Goal: Information Seeking & Learning: Check status

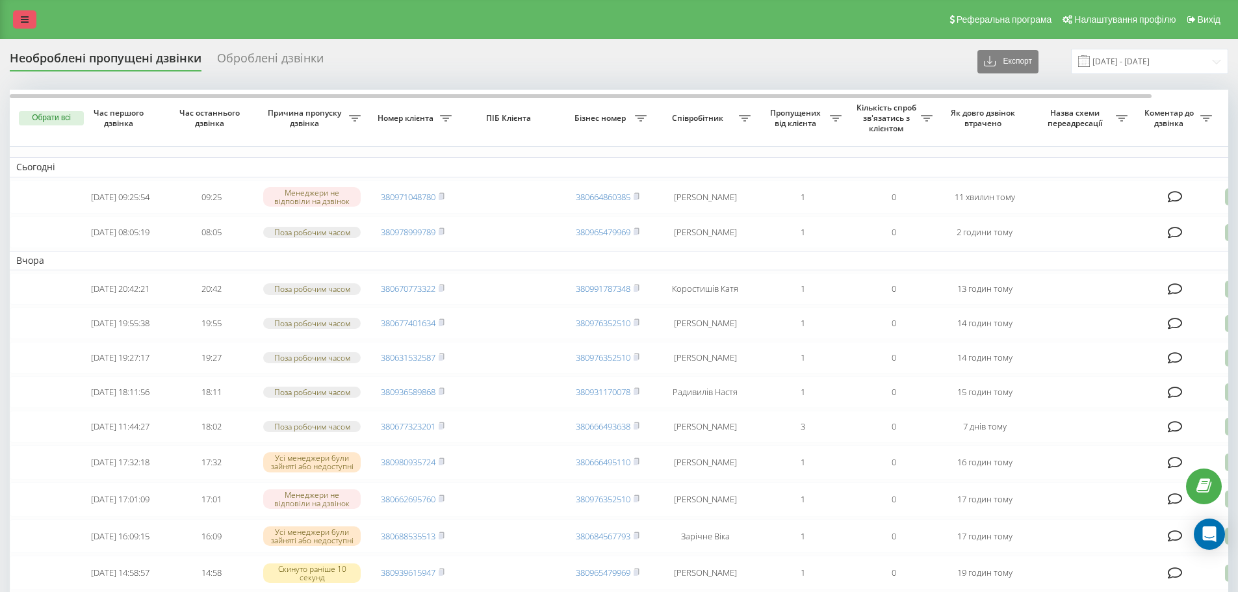
click at [23, 18] on icon at bounding box center [25, 19] width 8 height 9
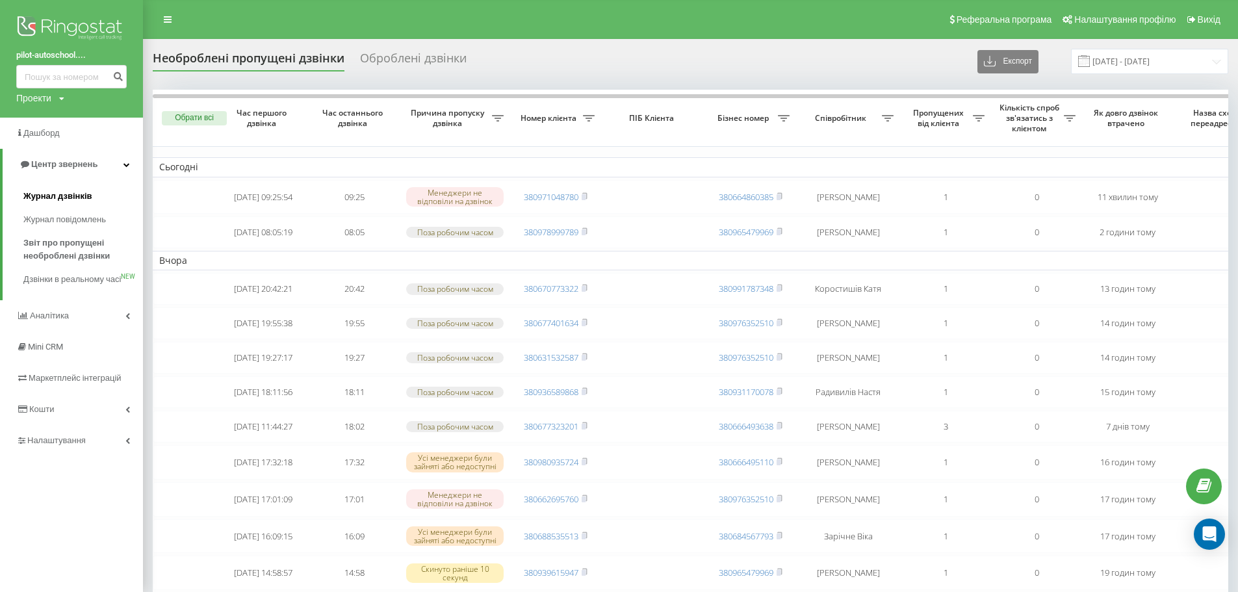
click at [75, 196] on span "Журнал дзвінків" at bounding box center [57, 196] width 69 height 13
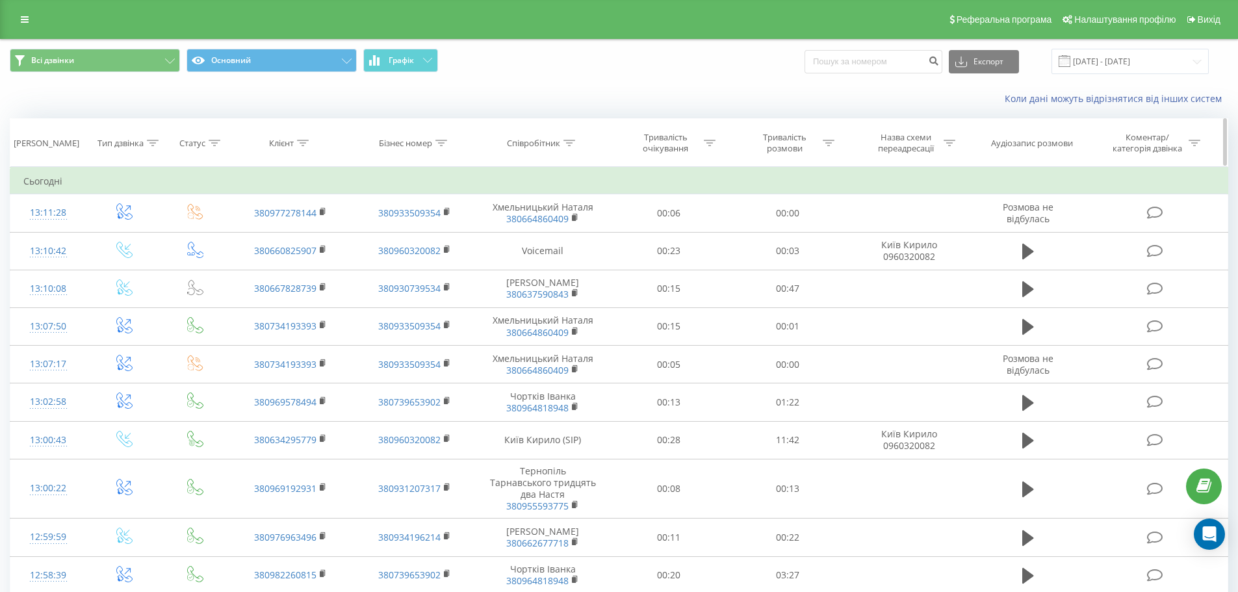
click at [576, 136] on th "Співробітник" at bounding box center [543, 143] width 133 height 48
click at [569, 138] on th "Співробітник" at bounding box center [543, 143] width 133 height 48
click at [569, 140] on icon at bounding box center [570, 143] width 12 height 7
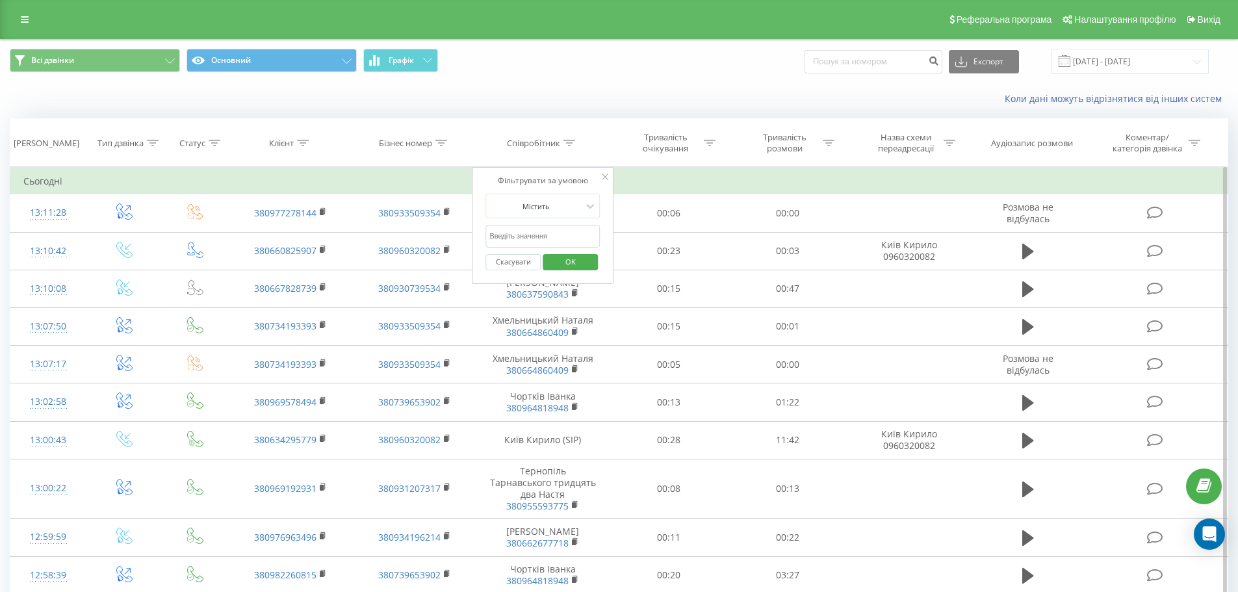
click at [555, 233] on input "text" at bounding box center [543, 236] width 114 height 23
type input "Д"
click at [589, 263] on button "OK" at bounding box center [570, 262] width 55 height 16
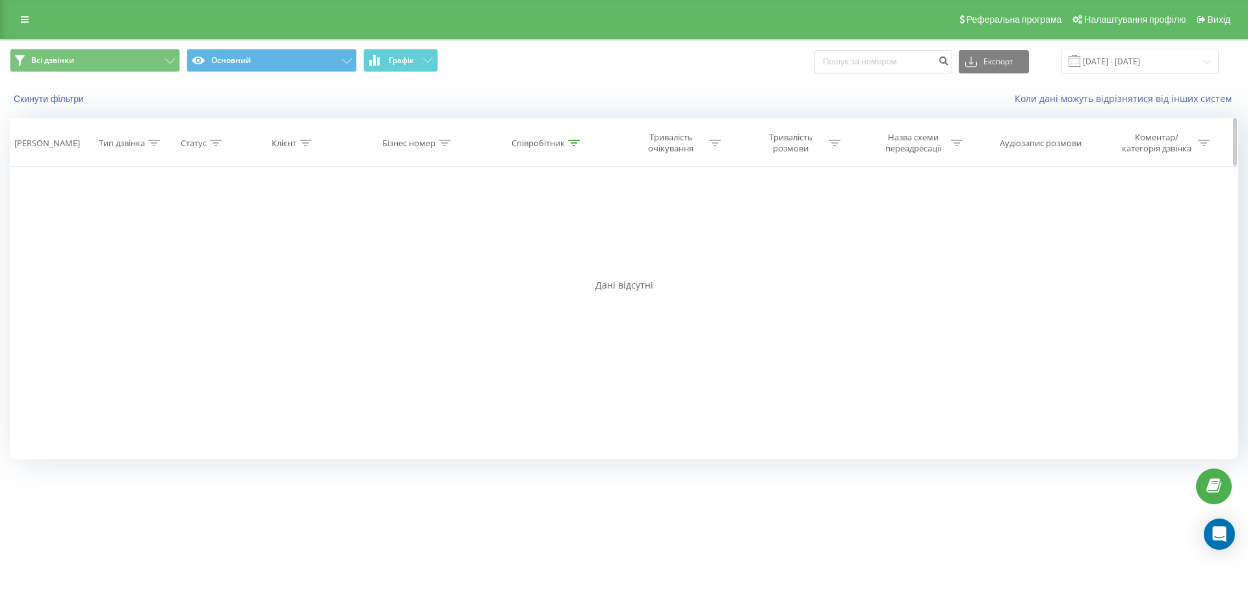
click at [573, 144] on icon at bounding box center [574, 143] width 12 height 7
drag, startPoint x: 529, startPoint y: 237, endPoint x: 450, endPoint y: 230, distance: 79.0
click at [450, 230] on div "Фільтрувати за умовою Дорівнює Введіть значення Скасувати OK Фільтрувати за умо…" at bounding box center [624, 313] width 1229 height 293
type input "Кирило"
click at [577, 261] on span "OK" at bounding box center [574, 262] width 36 height 20
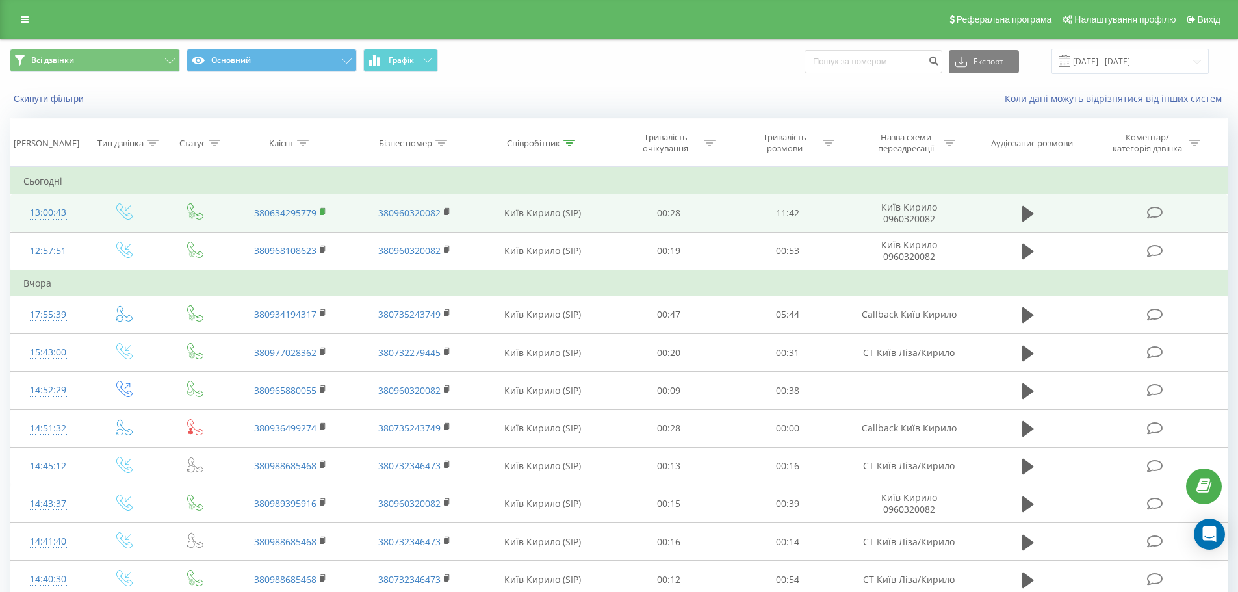
click at [321, 213] on rect at bounding box center [322, 212] width 4 height 6
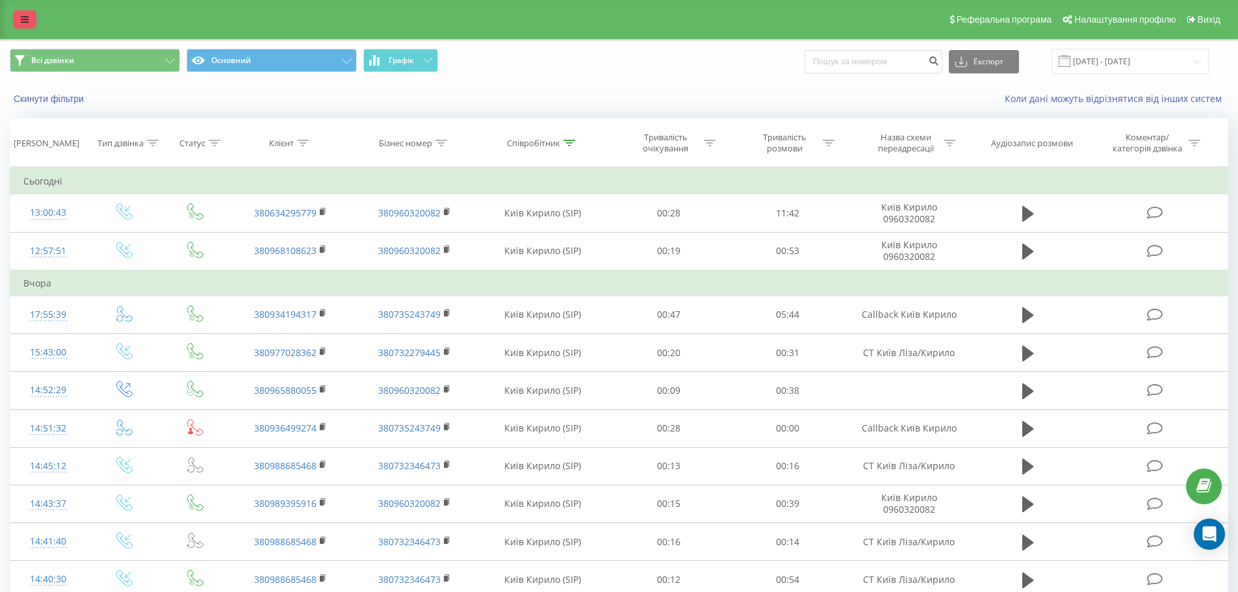
click at [24, 16] on icon at bounding box center [25, 19] width 8 height 9
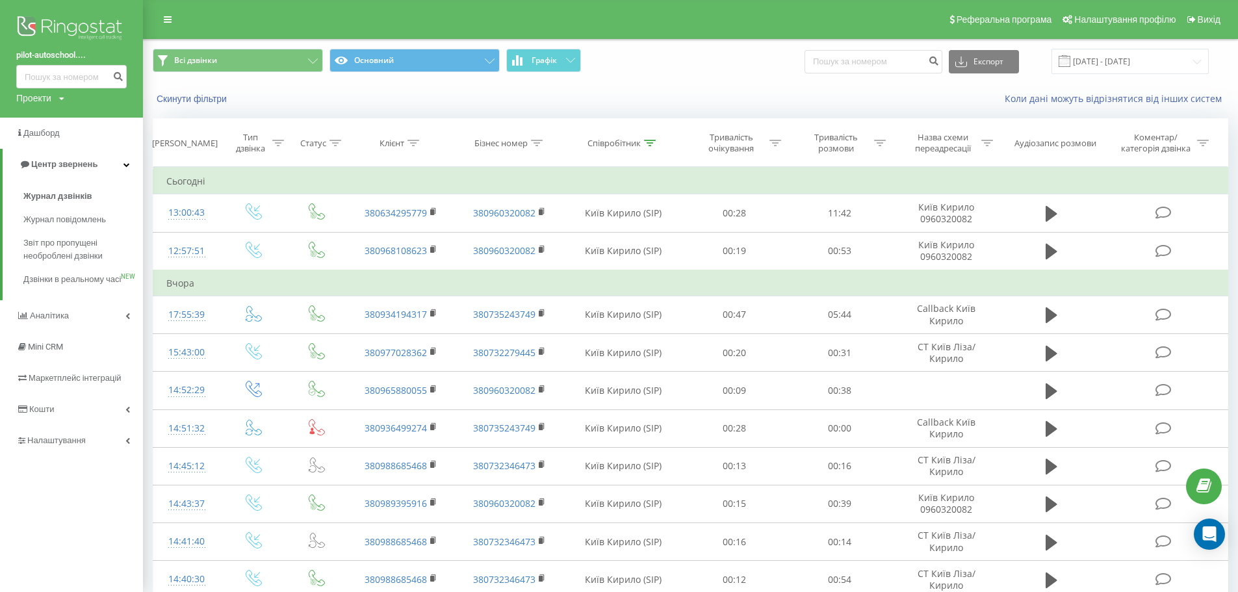
drag, startPoint x: 325, startPoint y: 100, endPoint x: 228, endPoint y: 79, distance: 99.1
click at [322, 100] on div "Скинути фільтри" at bounding box center [349, 98] width 410 height 13
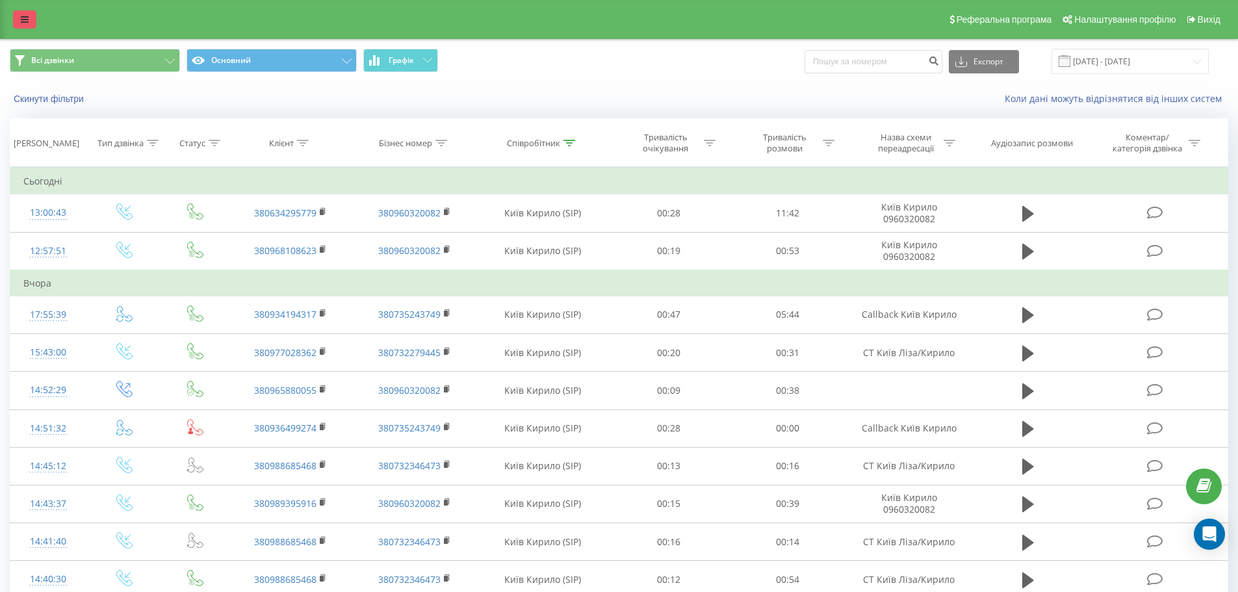
click at [25, 21] on icon at bounding box center [25, 19] width 8 height 9
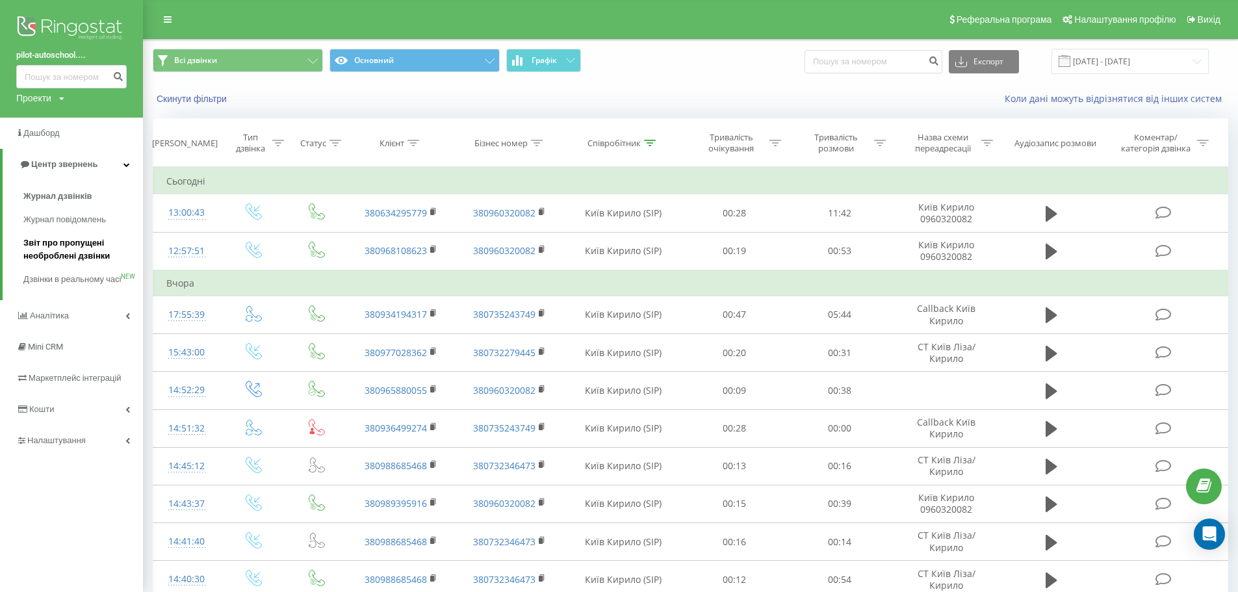
click at [83, 252] on span "Звіт про пропущені необроблені дзвінки" at bounding box center [79, 250] width 113 height 26
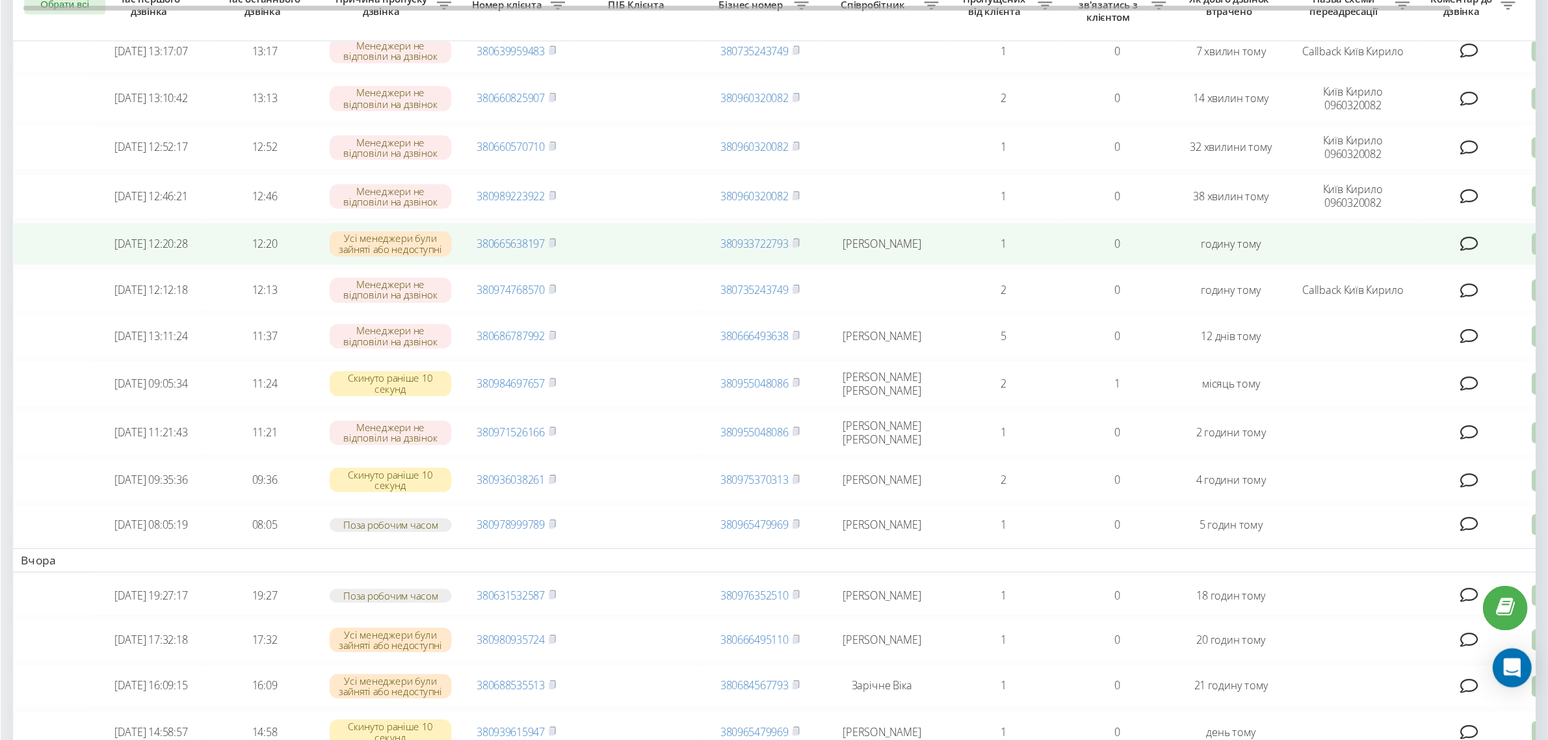
scroll to position [65, 0]
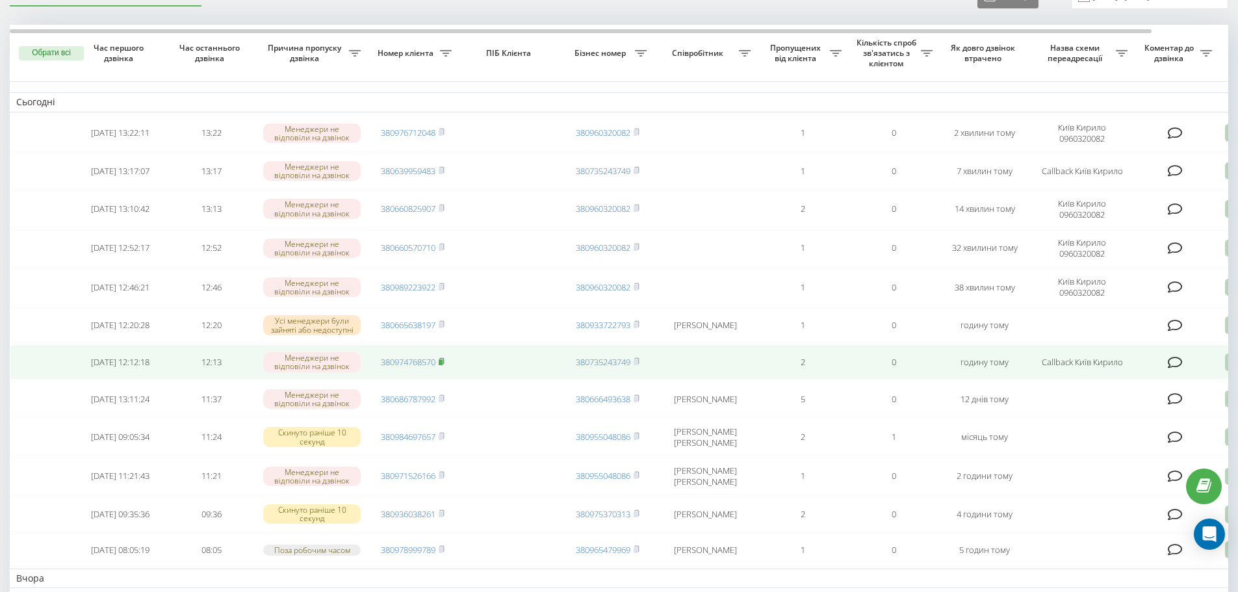
click at [443, 362] on span at bounding box center [442, 362] width 6 height 12
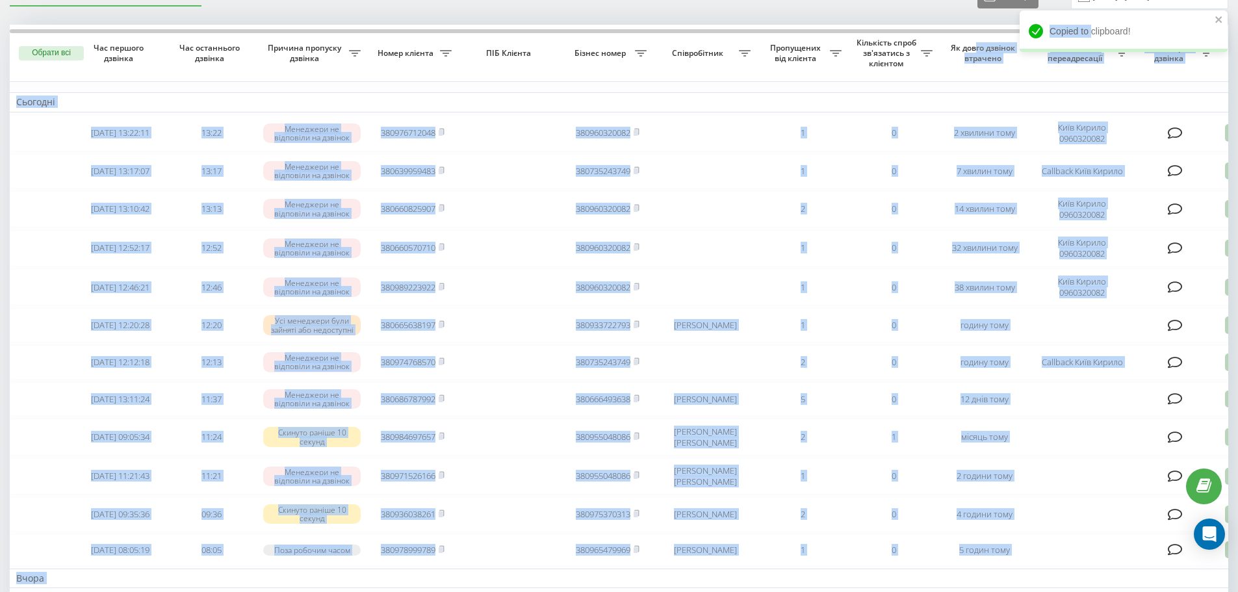
drag, startPoint x: 974, startPoint y: 28, endPoint x: 1096, endPoint y: 31, distance: 122.3
click at [1097, 29] on div "pilot-autoschool.... Проекти pilot-autoschool.com.ua Дашборд Центр звернень Жур…" at bounding box center [619, 231] width 1238 height 592
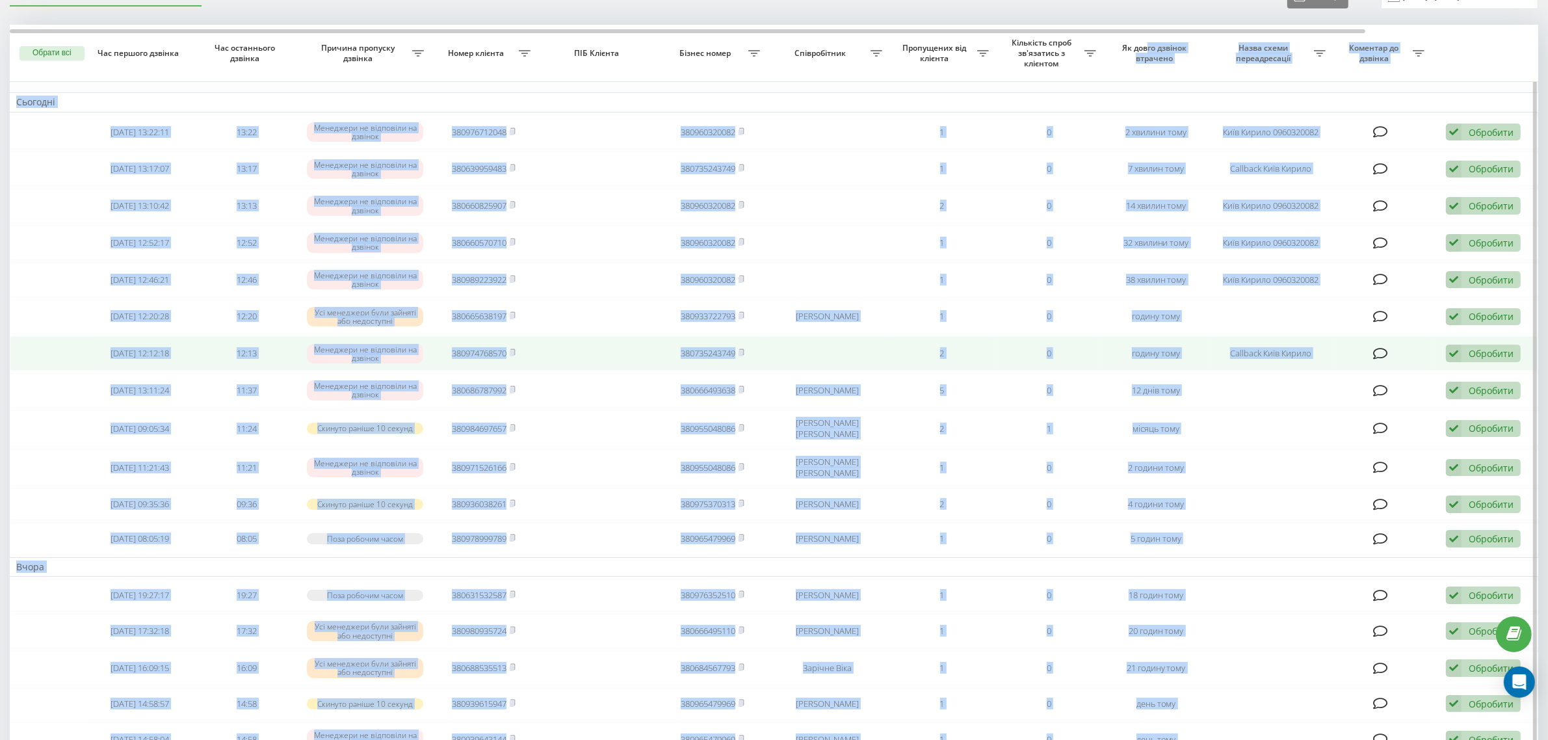
click at [1238, 348] on div "Обробити" at bounding box center [1491, 353] width 45 height 12
click at [1238, 372] on div "Не вдалося зв'язатися" at bounding box center [1398, 374] width 243 height 23
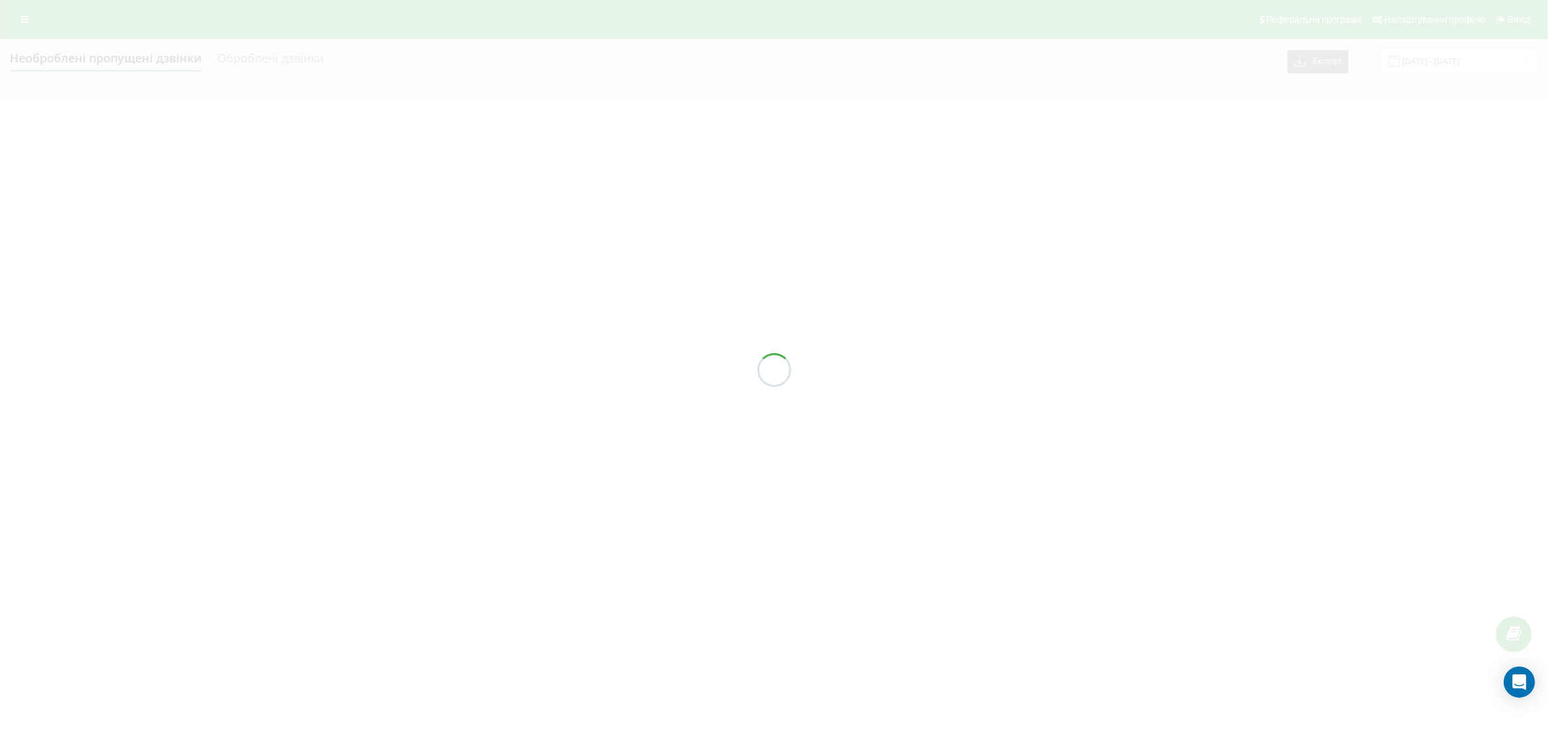
scroll to position [0, 0]
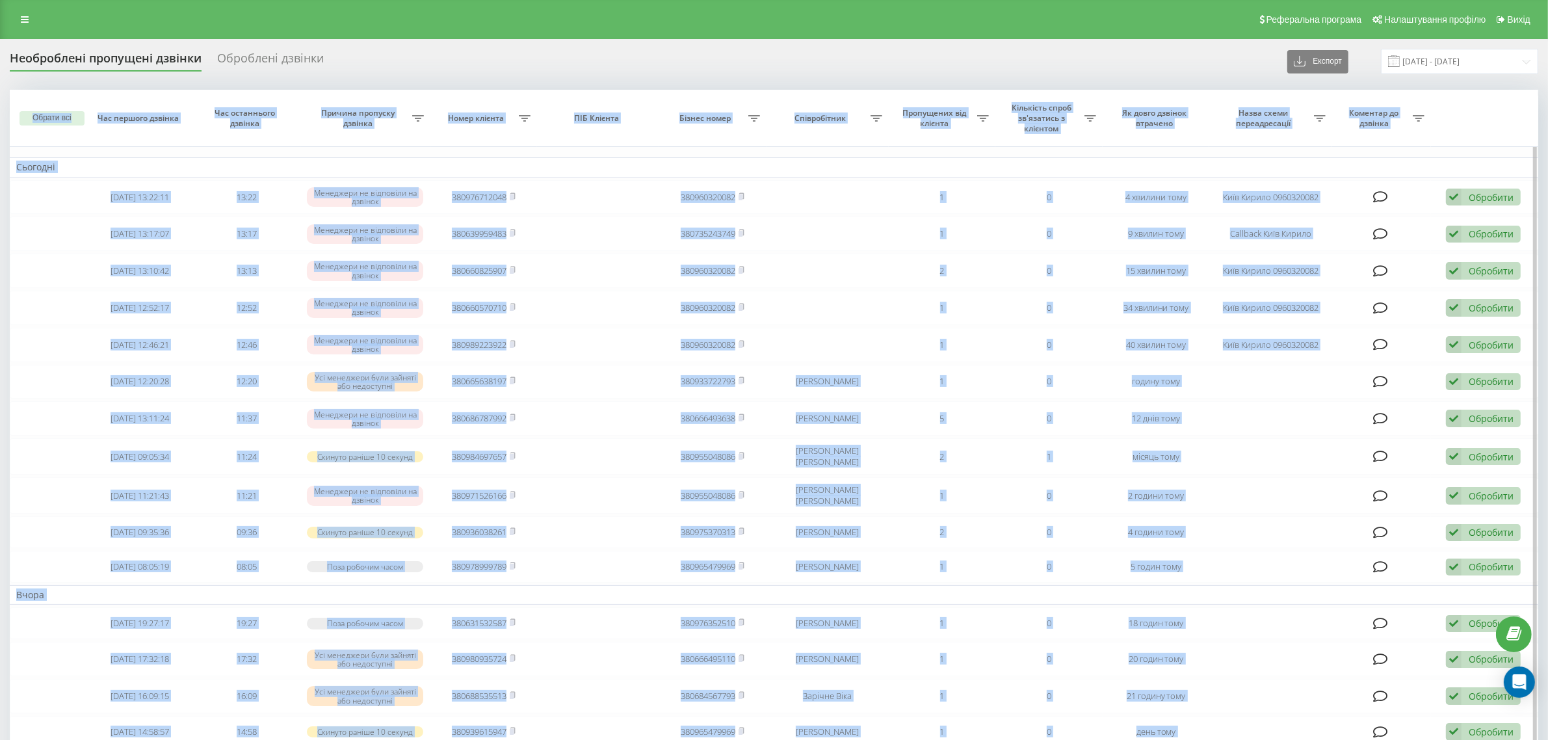
click at [636, 163] on td "Сьогодні" at bounding box center [774, 167] width 1528 height 20
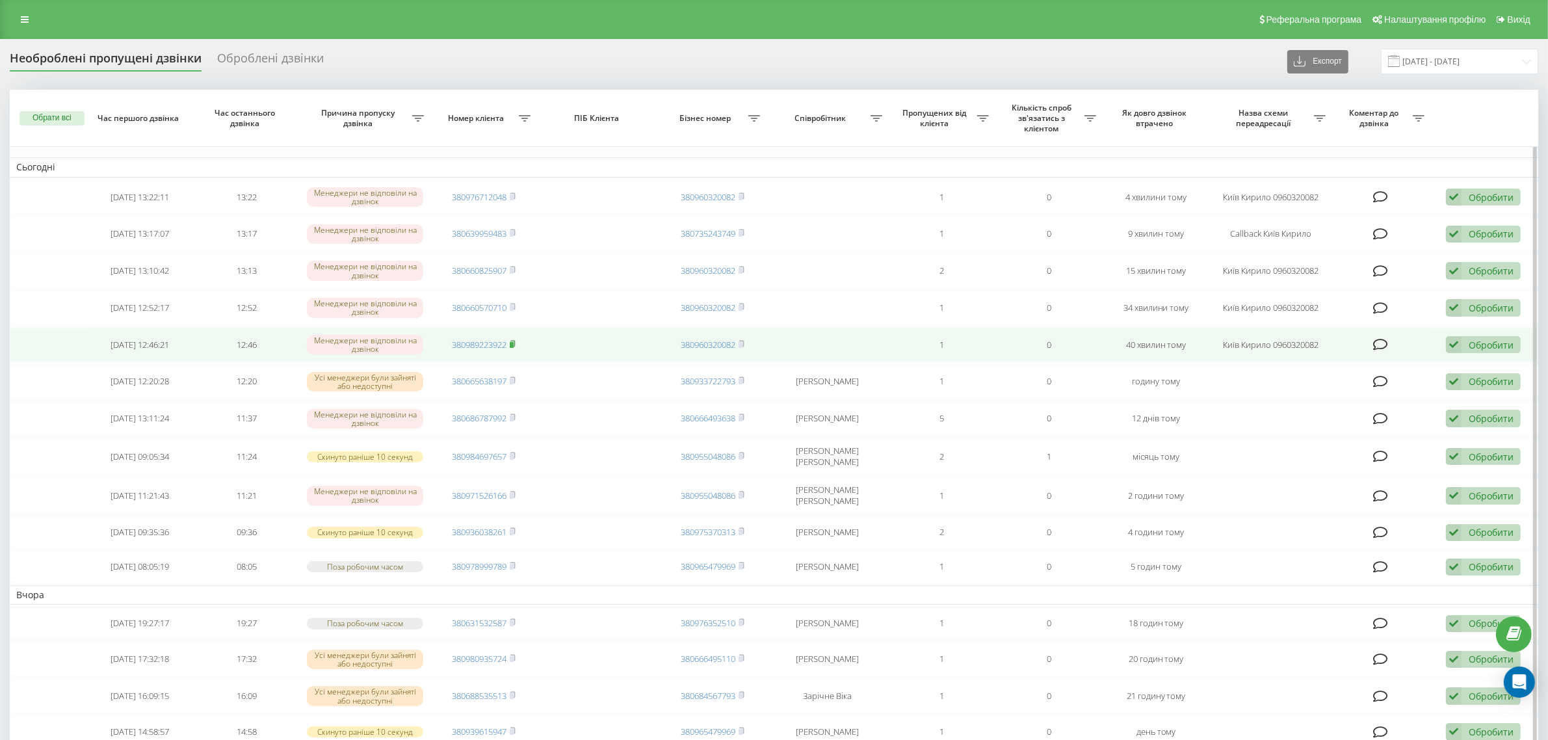
click at [515, 340] on icon at bounding box center [513, 344] width 6 height 8
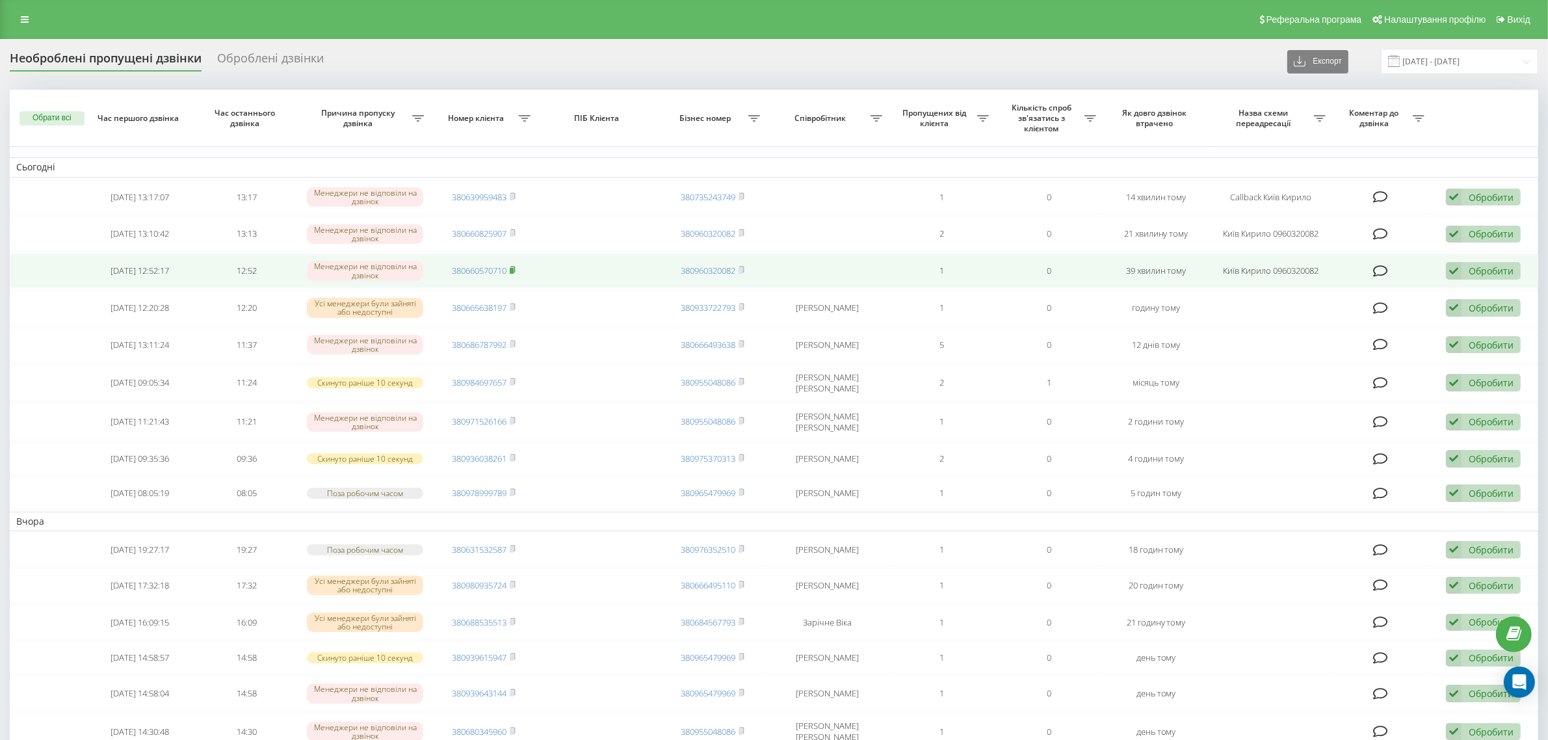
click at [514, 266] on icon at bounding box center [513, 270] width 6 height 8
click at [512, 270] on rect at bounding box center [512, 271] width 4 height 6
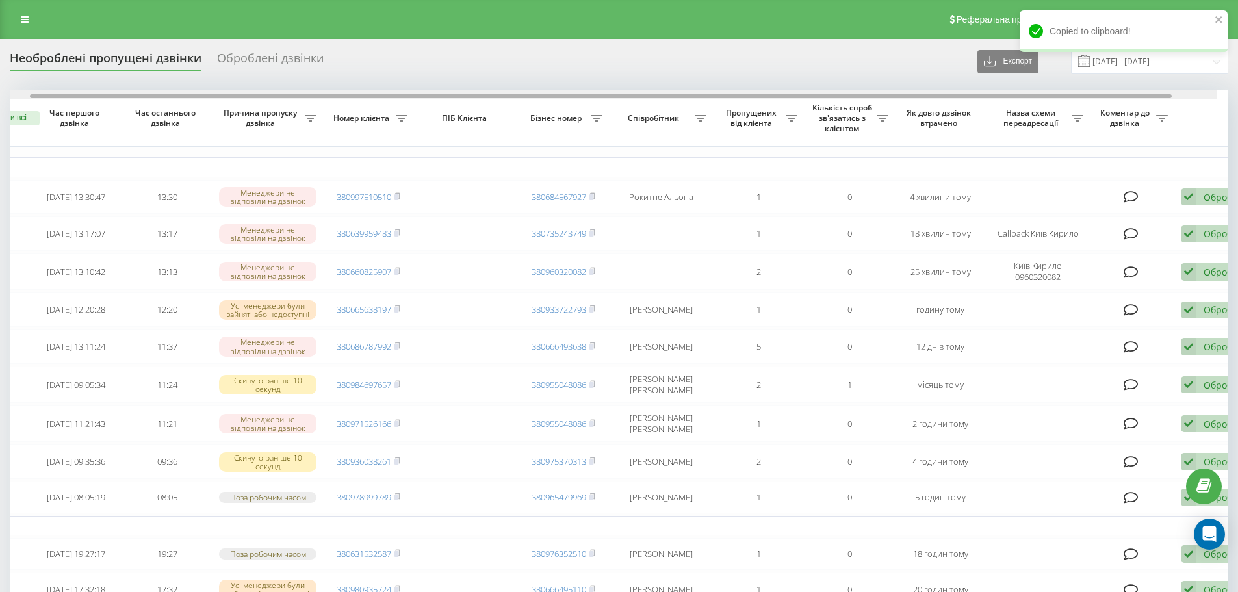
scroll to position [0, 81]
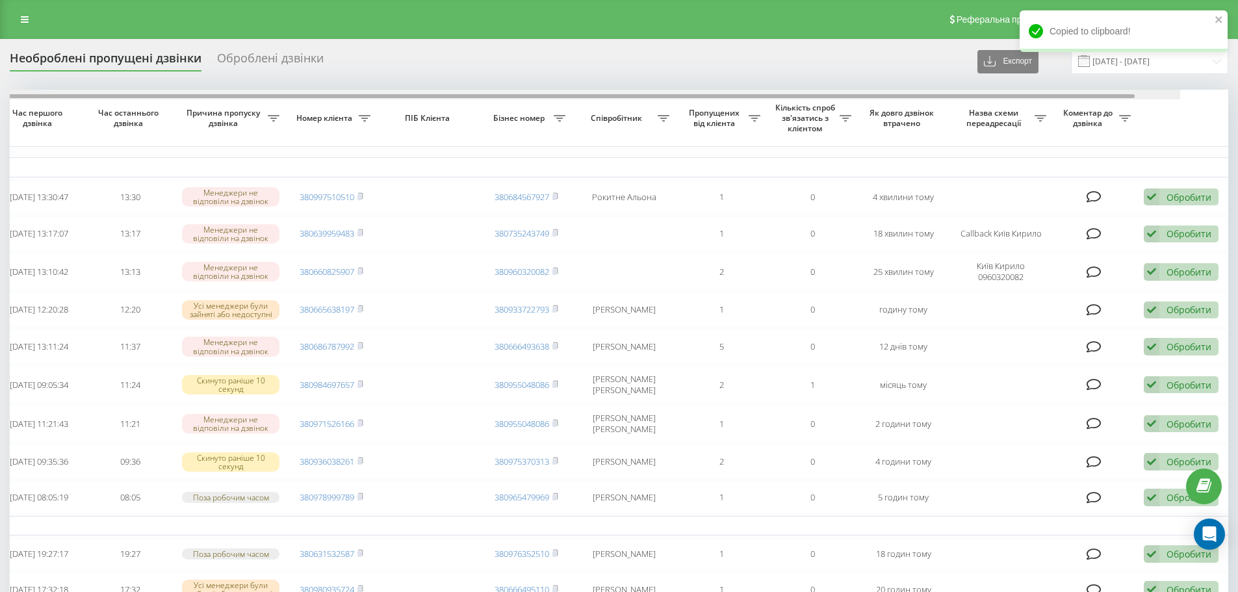
drag, startPoint x: 888, startPoint y: 96, endPoint x: 1097, endPoint y: 90, distance: 209.4
click at [1095, 90] on div at bounding box center [571, 95] width 1219 height 10
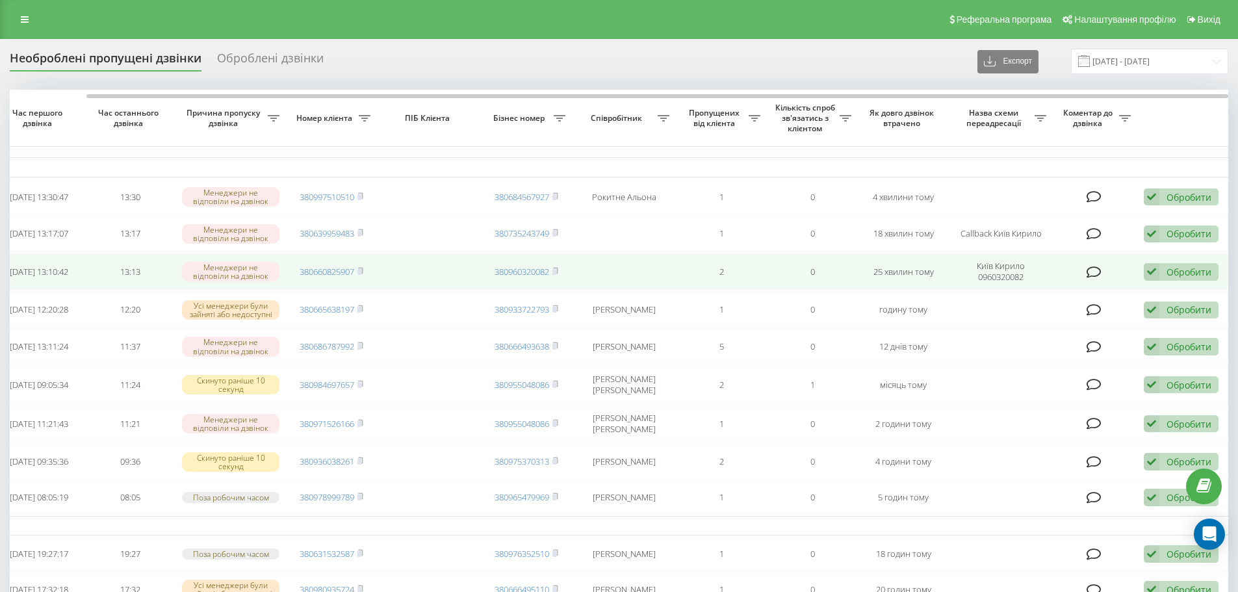
click at [1191, 271] on div "Обробити" at bounding box center [1189, 272] width 45 height 12
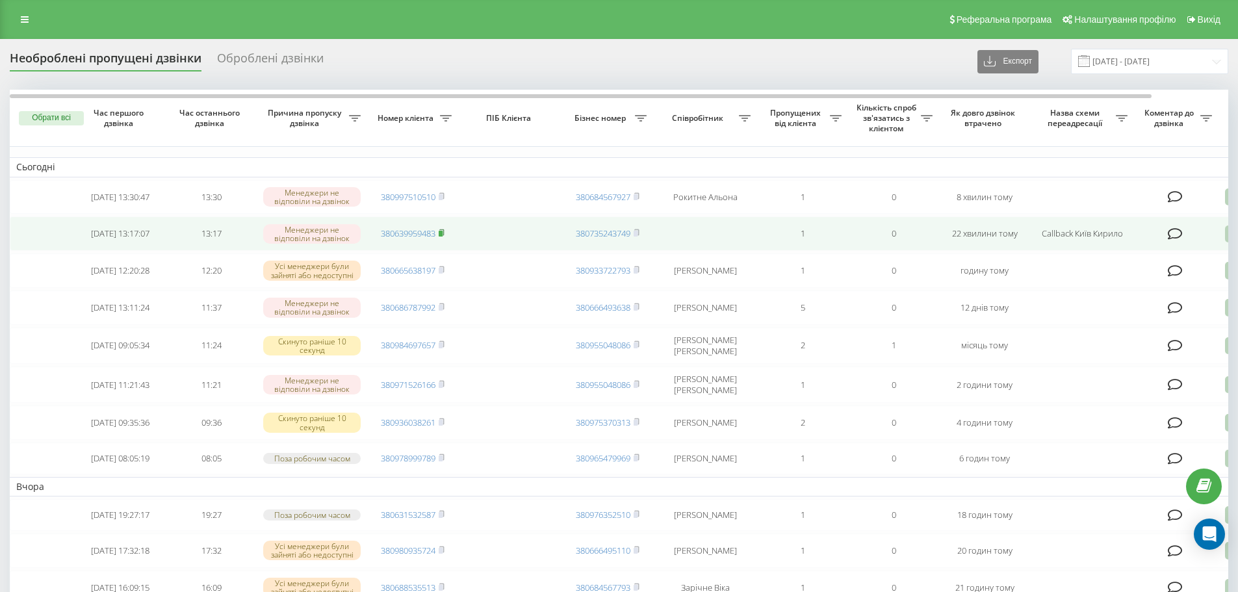
click at [443, 235] on rect at bounding box center [441, 234] width 4 height 6
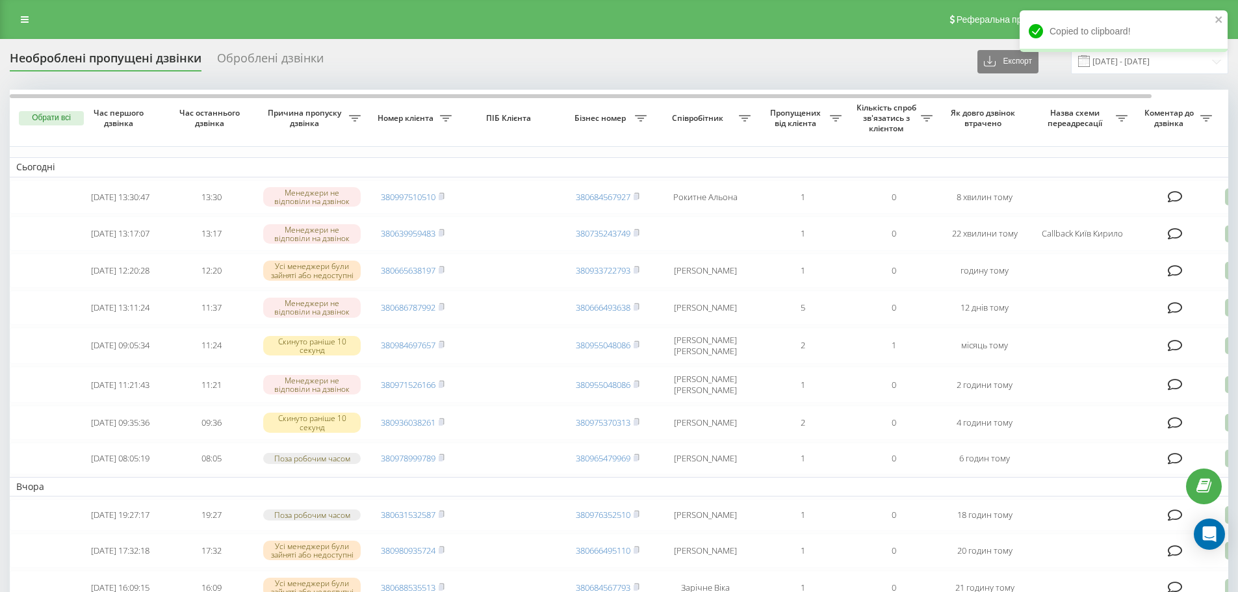
scroll to position [0, 81]
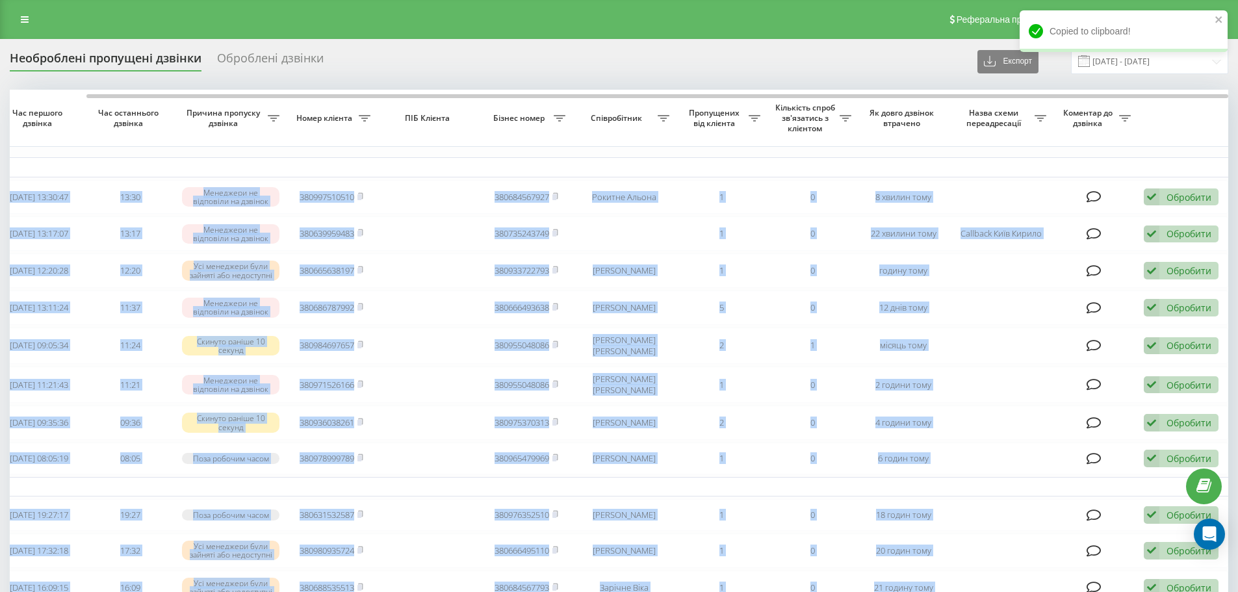
drag, startPoint x: 986, startPoint y: 93, endPoint x: 1136, endPoint y: 81, distance: 151.3
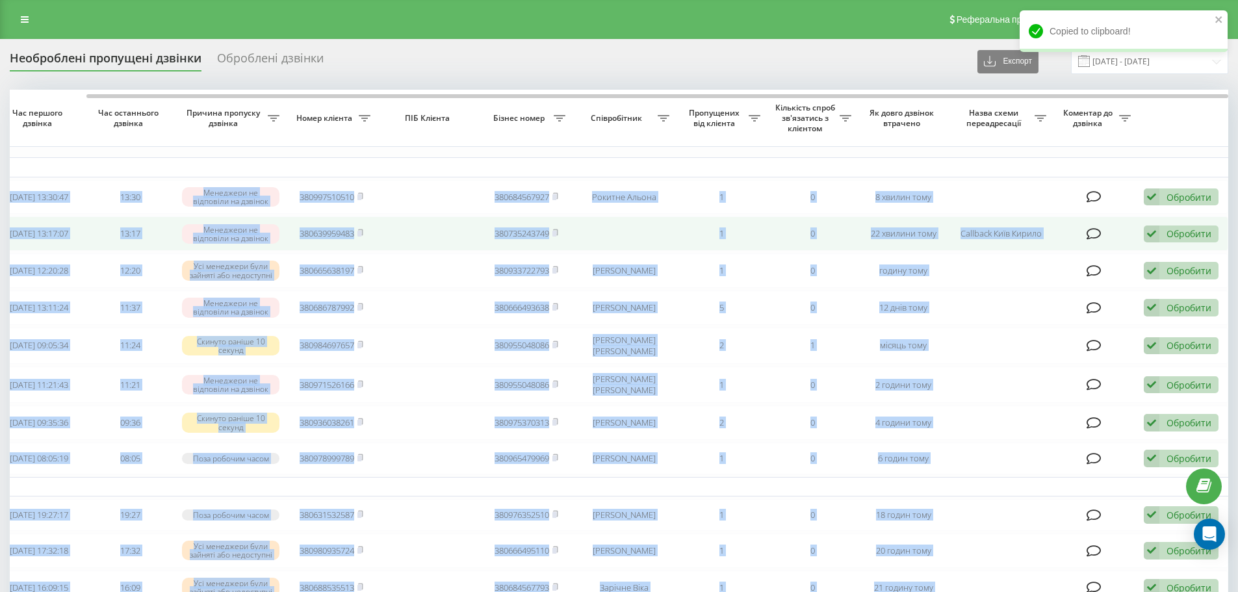
click at [1191, 235] on div "Обробити" at bounding box center [1189, 234] width 45 height 12
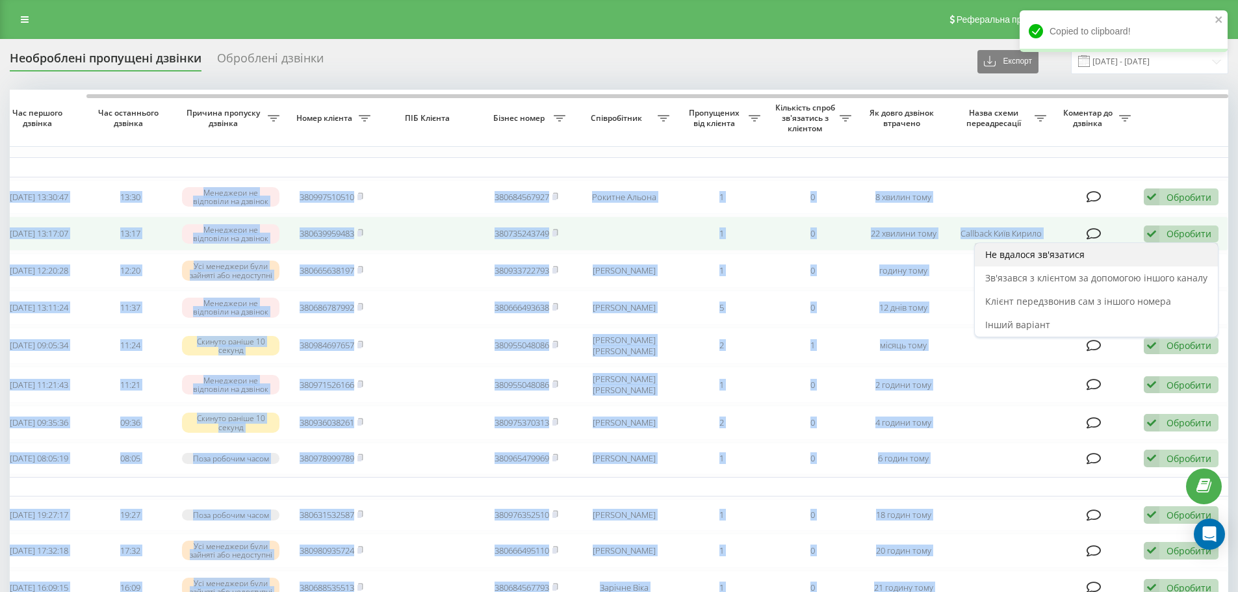
click at [1083, 264] on div "Не вдалося зв'язатися" at bounding box center [1096, 254] width 243 height 23
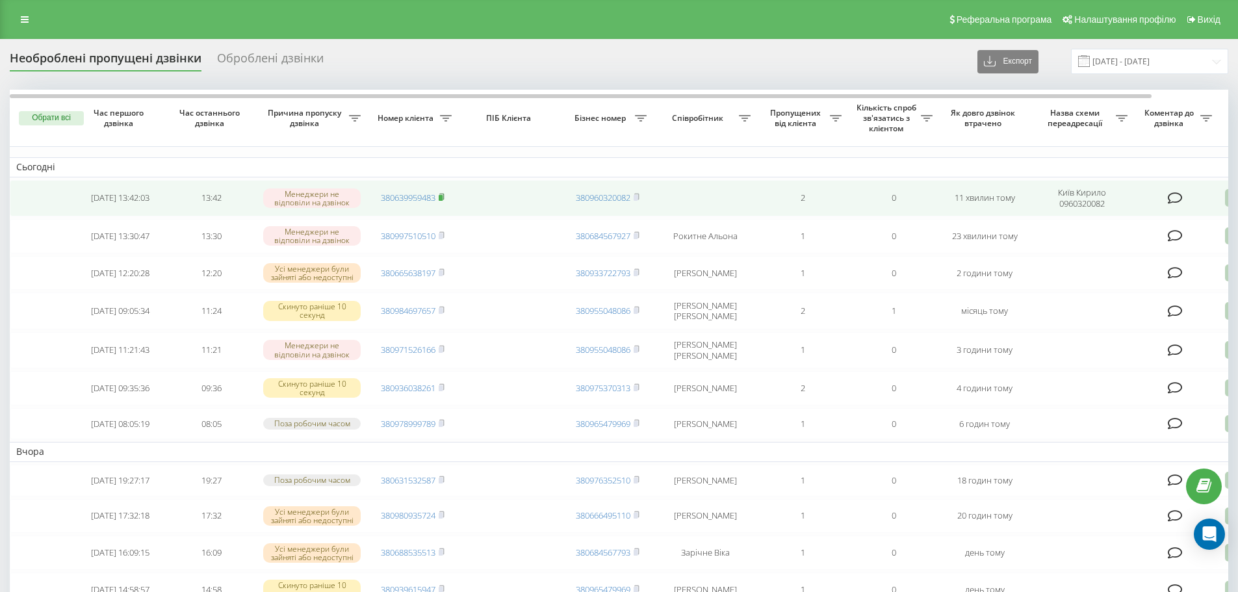
click at [441, 195] on icon at bounding box center [442, 197] width 6 height 8
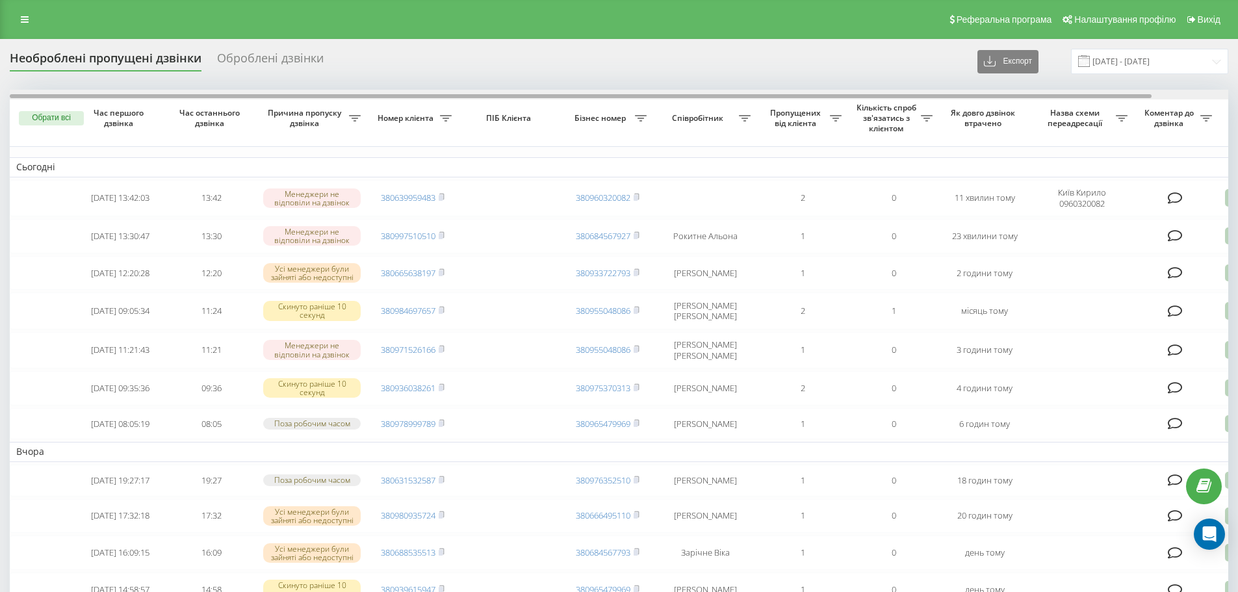
scroll to position [0, 81]
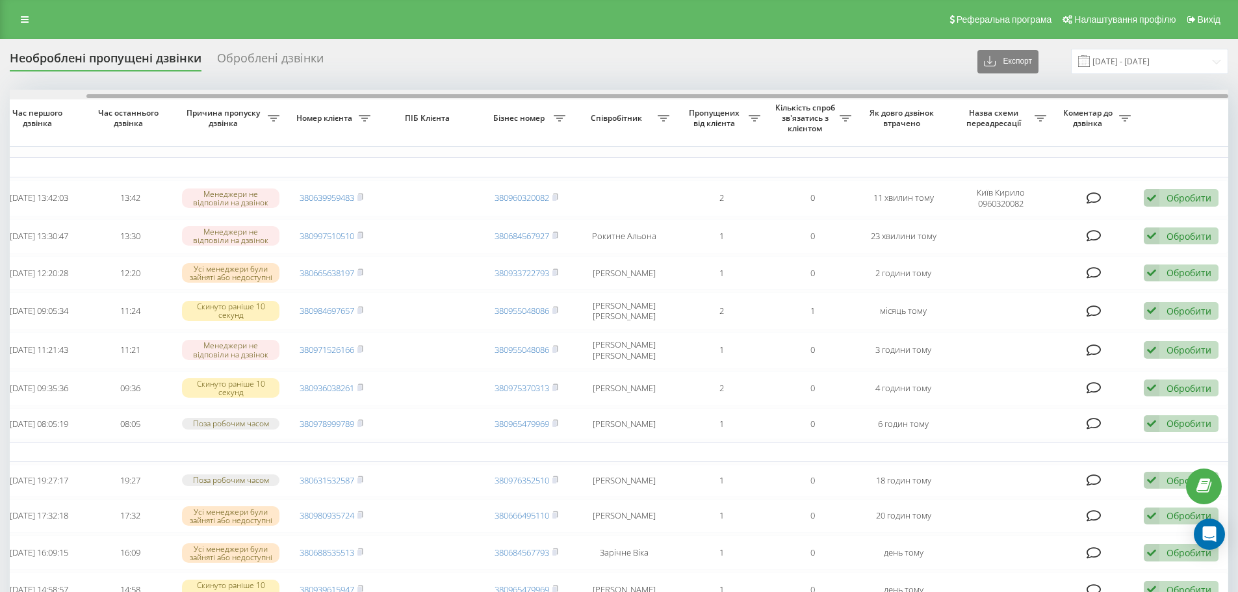
drag, startPoint x: 148, startPoint y: 94, endPoint x: 589, endPoint y: 96, distance: 440.8
click at [512, 90] on div at bounding box center [619, 95] width 1219 height 10
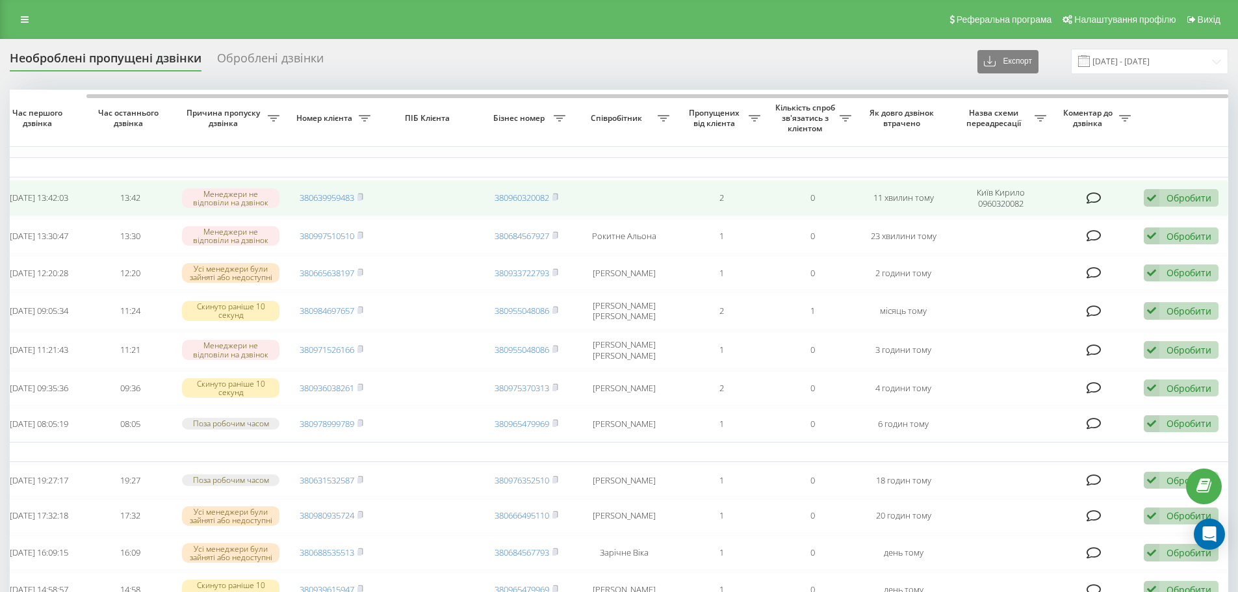
drag, startPoint x: 1194, startPoint y: 190, endPoint x: 1184, endPoint y: 201, distance: 14.3
click at [1194, 191] on div "Обробити Не вдалося зв'язатися Зв'язався з клієнтом за допомогою іншого каналу …" at bounding box center [1181, 198] width 75 height 18
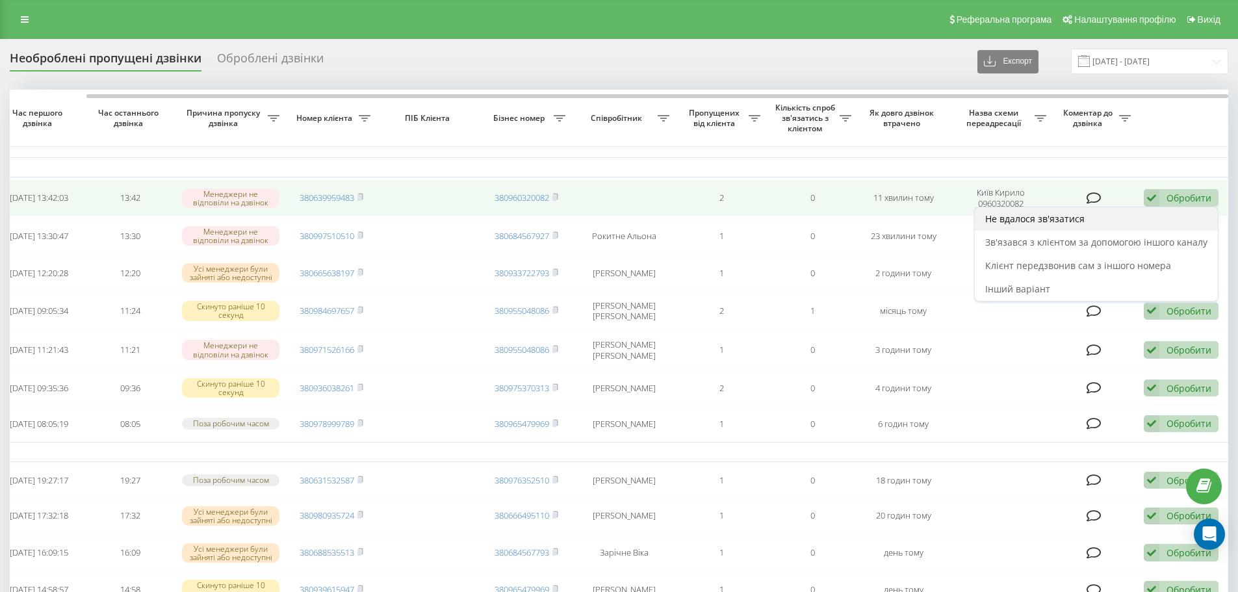
click at [1170, 219] on div "Не вдалося зв'язатися" at bounding box center [1096, 218] width 243 height 23
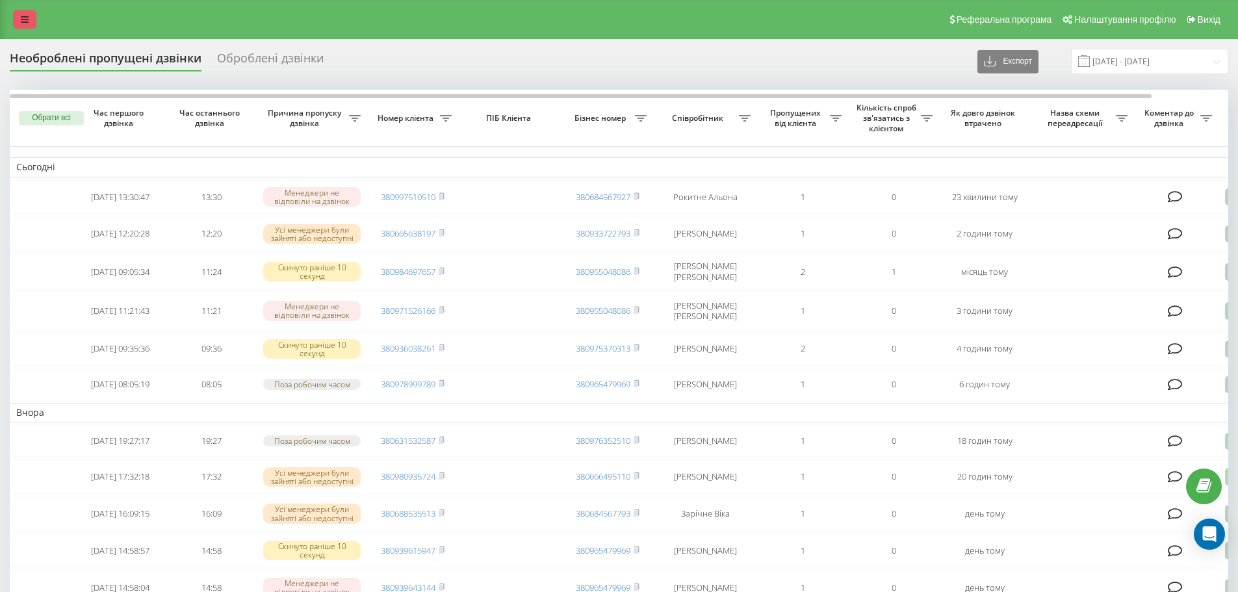
click at [27, 15] on link at bounding box center [24, 19] width 23 height 18
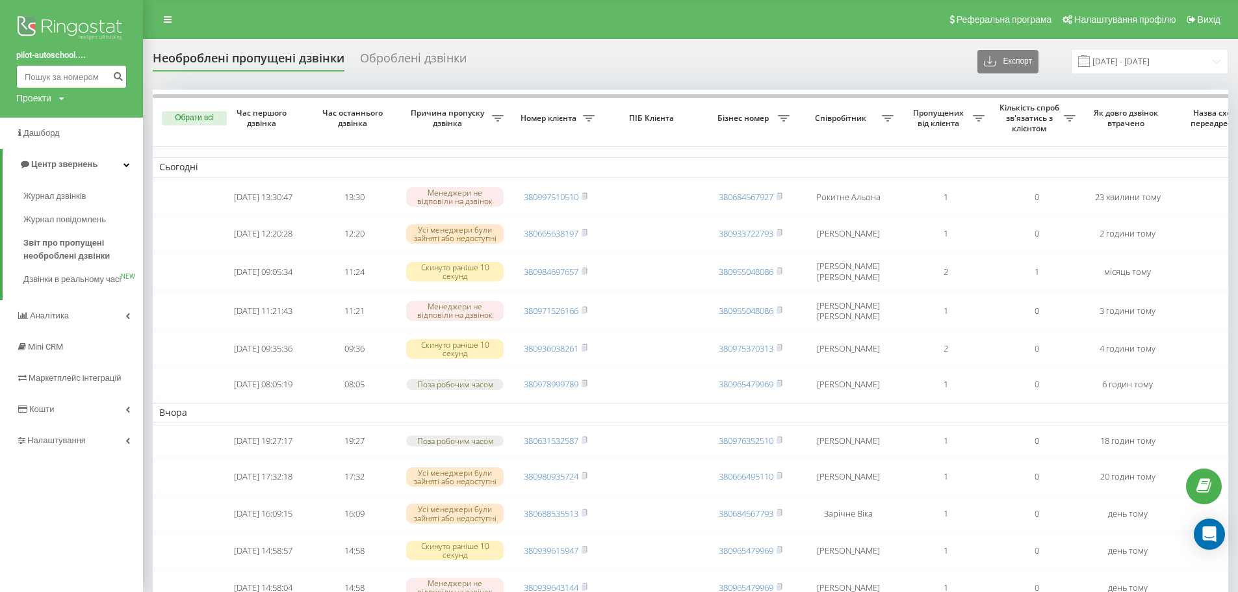
click at [64, 74] on input at bounding box center [71, 76] width 111 height 23
paste input "380931432977"
type input "380931432977"
click at [117, 79] on icon "submit" at bounding box center [117, 75] width 11 height 8
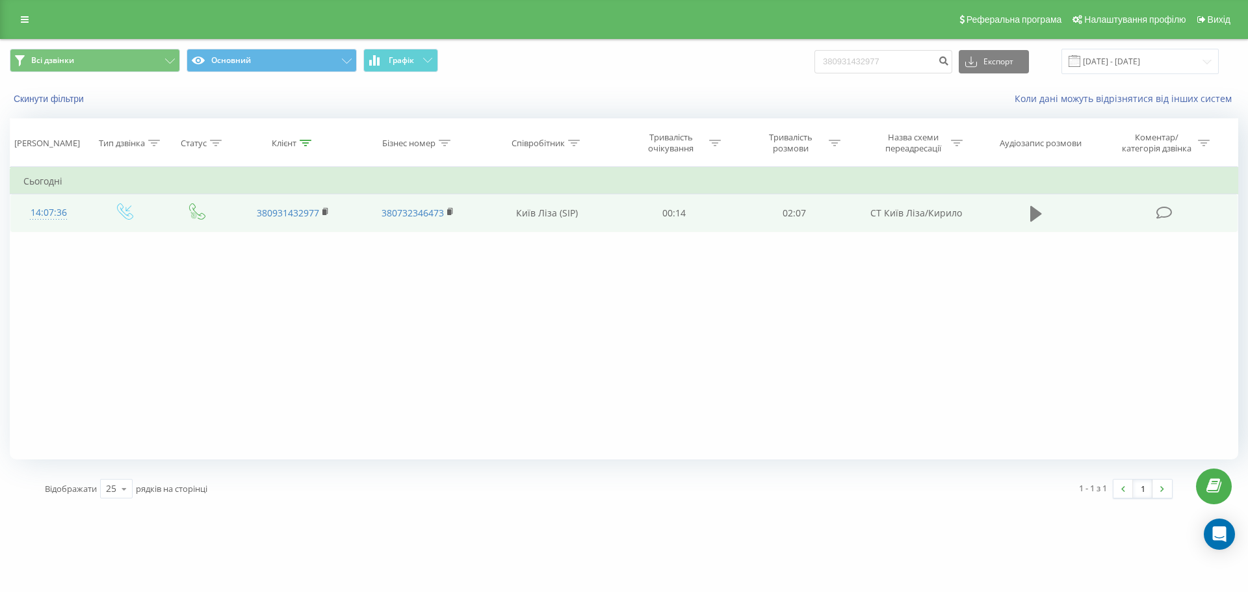
click at [1029, 209] on button at bounding box center [1036, 214] width 20 height 20
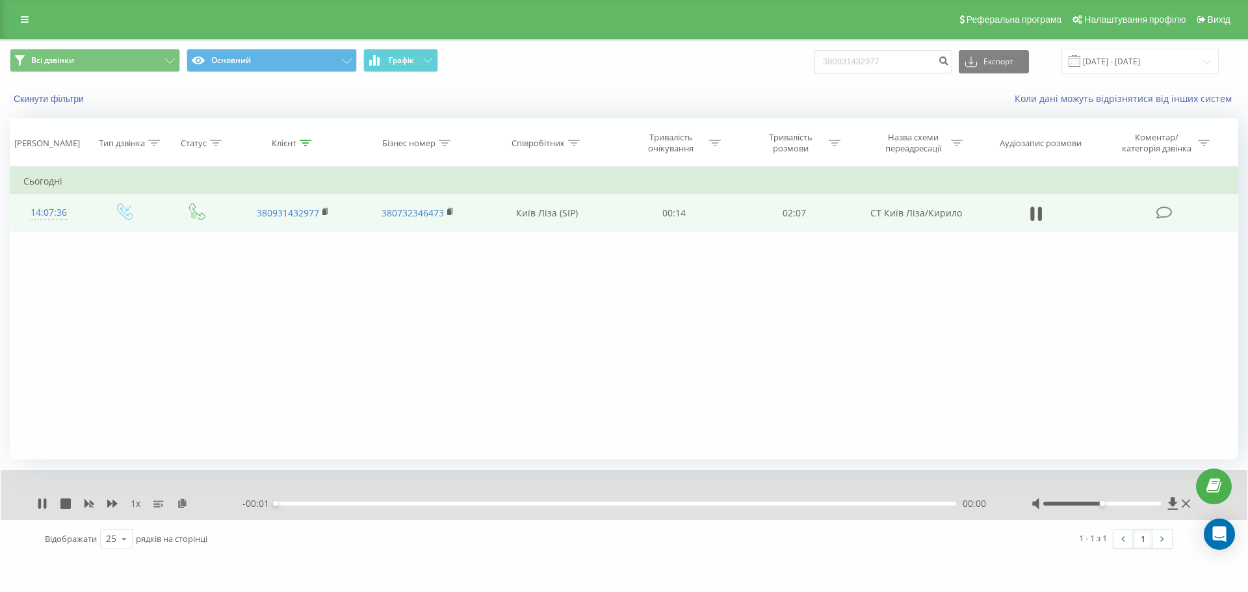
click at [304, 504] on div "00:00" at bounding box center [616, 504] width 681 height 4
click at [308, 506] on div "- 02:07 00:00 00:00" at bounding box center [620, 503] width 757 height 13
click at [295, 503] on div "00:01" at bounding box center [616, 504] width 681 height 4
click at [307, 503] on div "00:05" at bounding box center [616, 504] width 681 height 4
click at [320, 504] on div "00:08" at bounding box center [616, 504] width 681 height 4
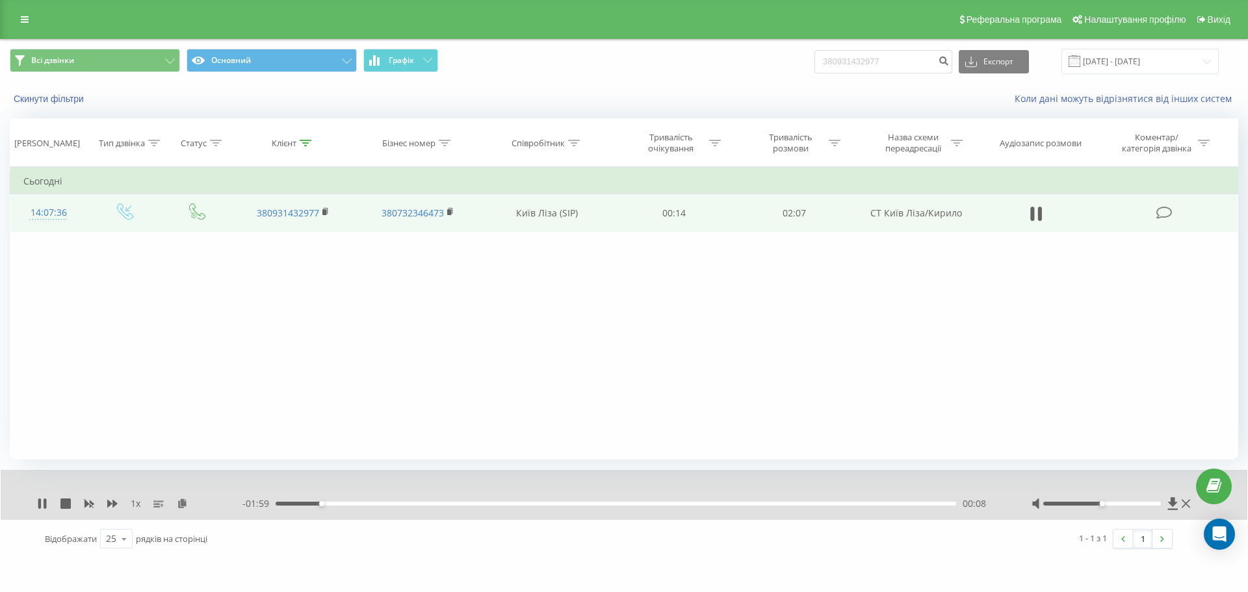
click at [332, 504] on div "00:08" at bounding box center [616, 504] width 681 height 4
click at [315, 503] on div "00:07" at bounding box center [616, 504] width 681 height 4
click at [297, 506] on div "- 01:58 00:09 00:09" at bounding box center [620, 503] width 757 height 13
click at [302, 503] on div "00:10" at bounding box center [616, 504] width 681 height 4
click at [43, 504] on icon at bounding box center [42, 504] width 10 height 10
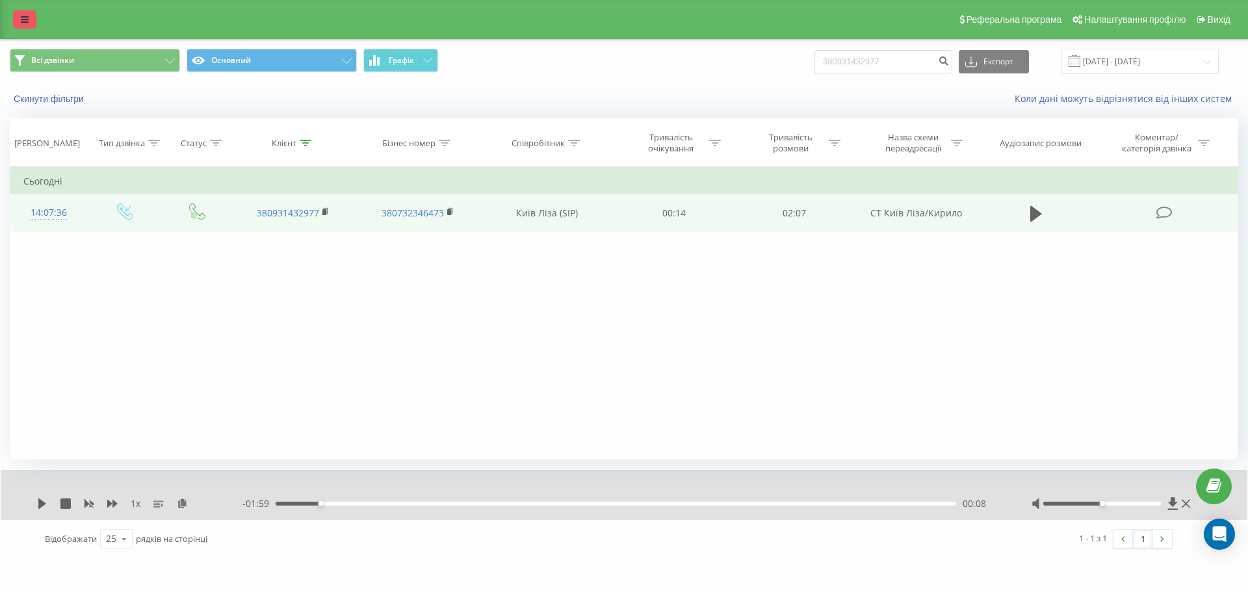
click at [15, 13] on link at bounding box center [24, 19] width 23 height 18
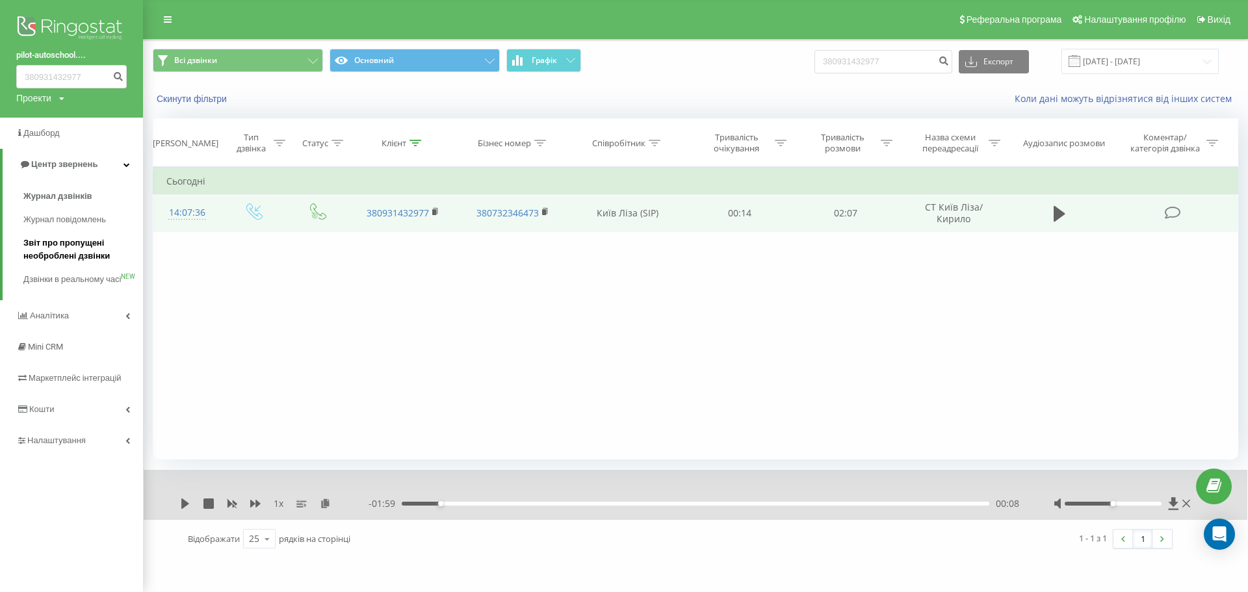
click at [67, 256] on span "Звіт про пропущені необроблені дзвінки" at bounding box center [79, 250] width 113 height 26
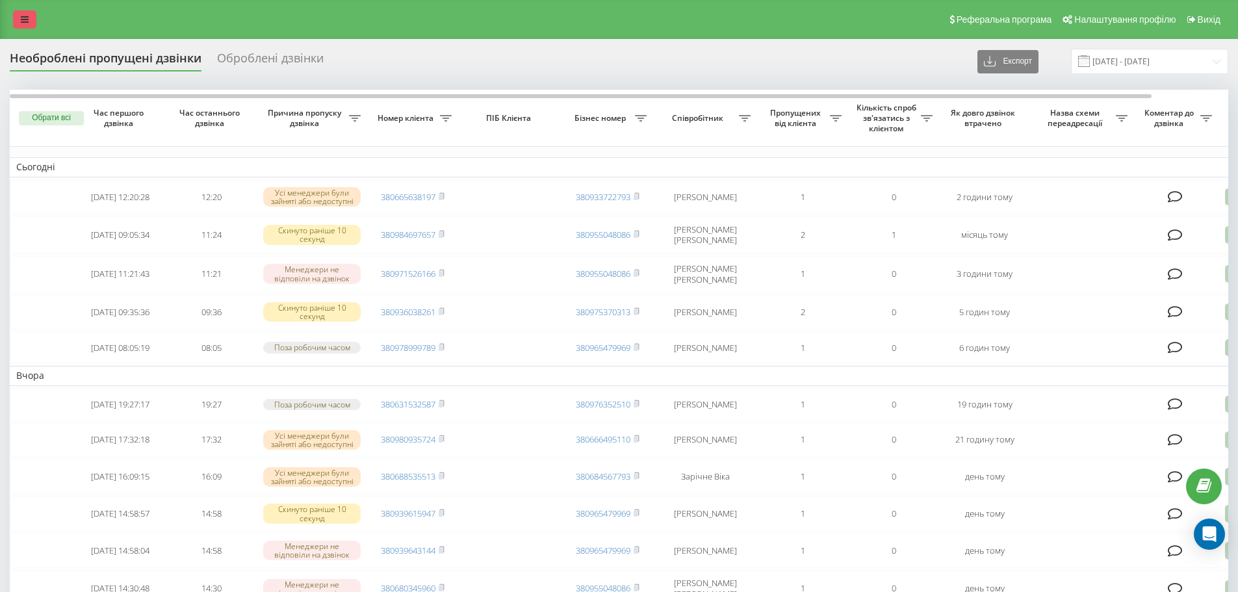
click at [20, 12] on link at bounding box center [24, 19] width 23 height 18
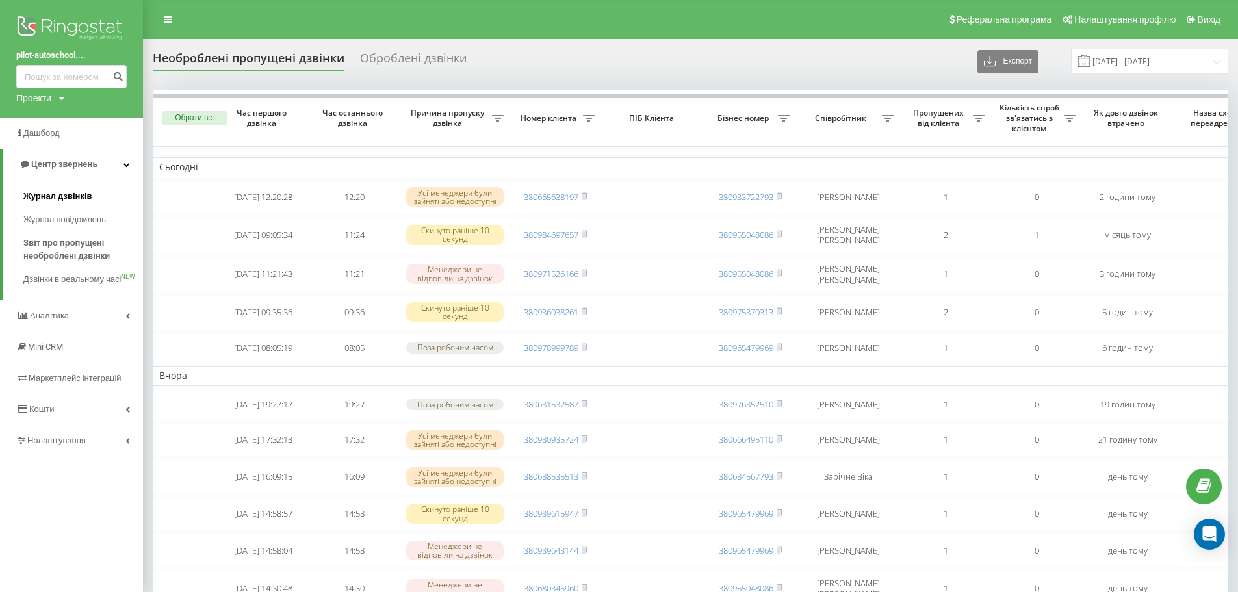
click at [78, 202] on span "Журнал дзвінків" at bounding box center [57, 196] width 69 height 13
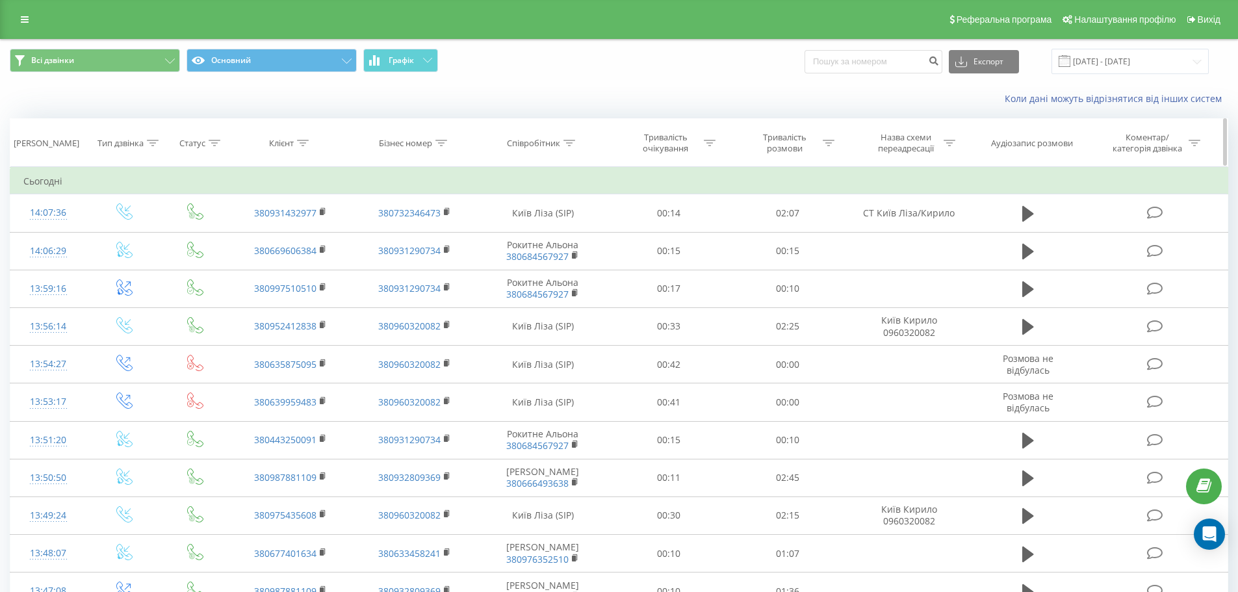
click at [150, 140] on icon at bounding box center [153, 143] width 12 height 7
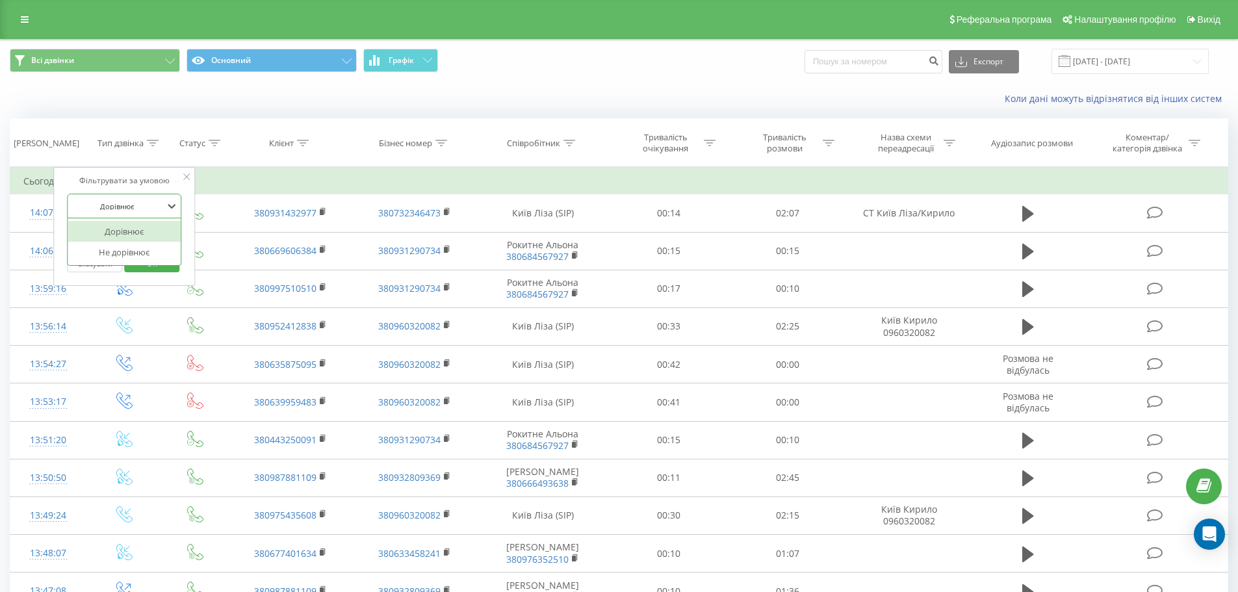
click at [144, 206] on div at bounding box center [117, 206] width 92 height 12
click at [242, 107] on div "Коли дані можуть відрізнятися вiд інших систем" at bounding box center [619, 98] width 1237 height 31
click at [157, 236] on div "Введіть значення" at bounding box center [117, 237] width 92 height 10
click at [324, 104] on div "Коли дані можуть відрізнятися вiд інших систем" at bounding box center [619, 98] width 1237 height 31
click at [566, 146] on icon at bounding box center [570, 143] width 12 height 7
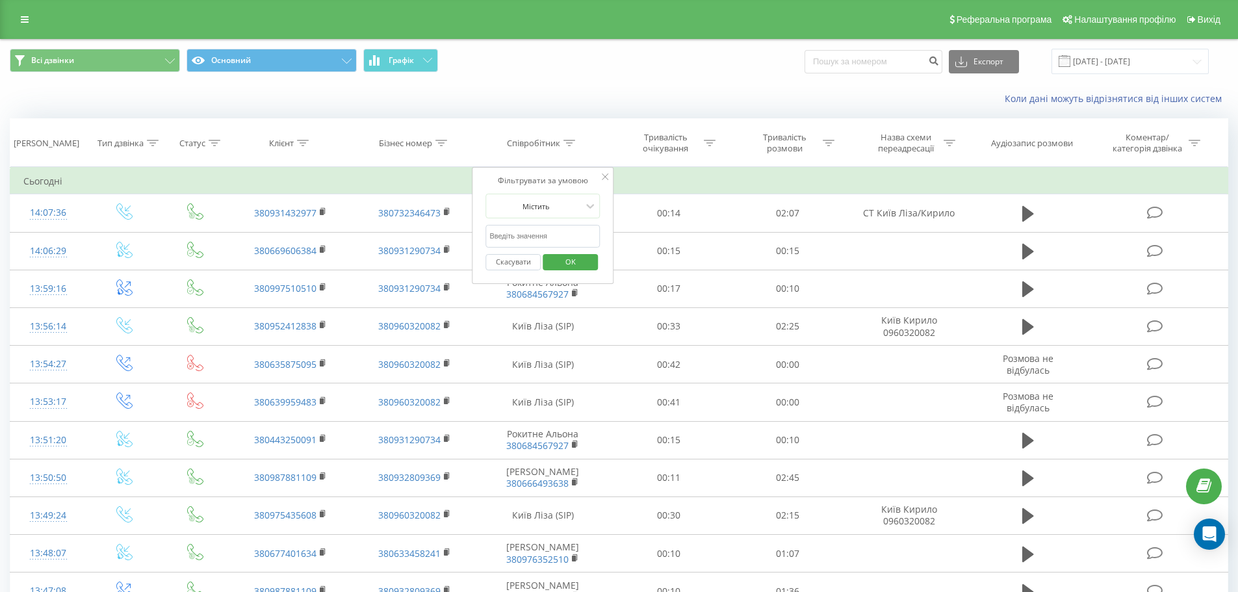
click at [530, 233] on input "text" at bounding box center [543, 236] width 114 height 23
click at [559, 255] on span "OK" at bounding box center [571, 262] width 36 height 20
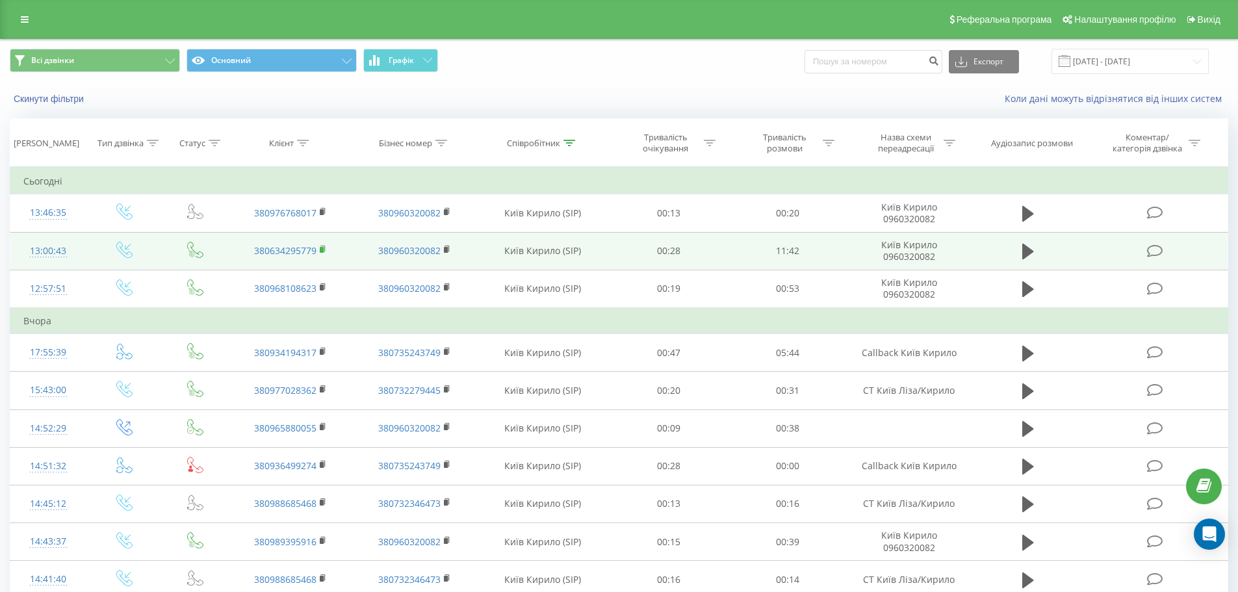
click at [324, 246] on icon at bounding box center [323, 249] width 7 height 9
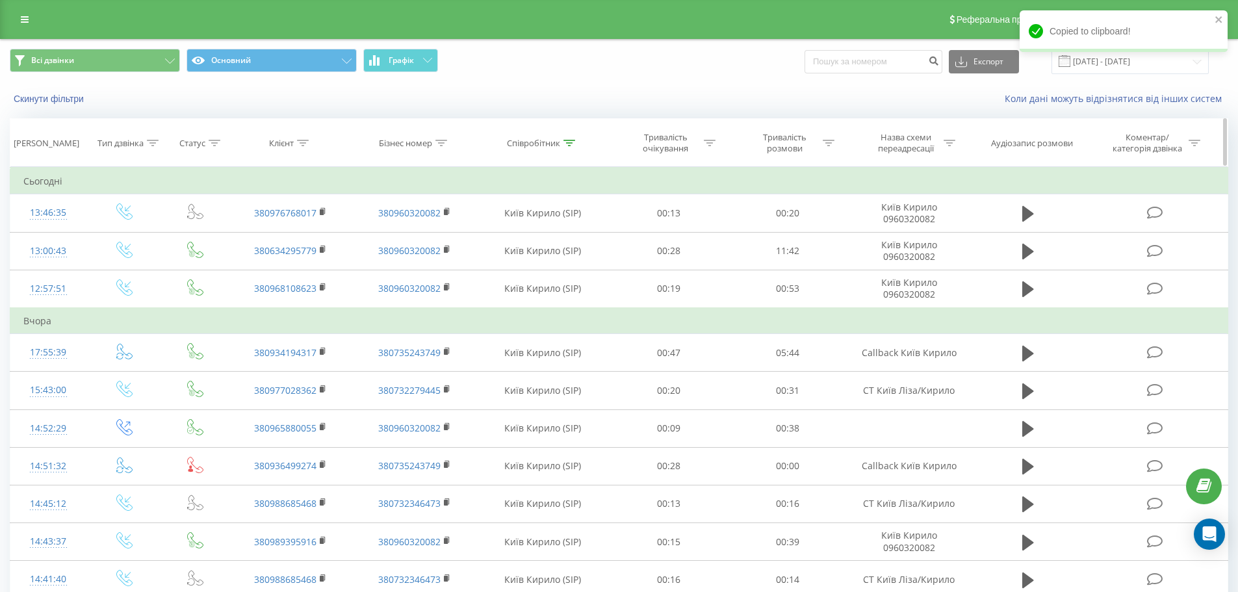
click at [558, 139] on div "Співробітник" at bounding box center [533, 143] width 53 height 11
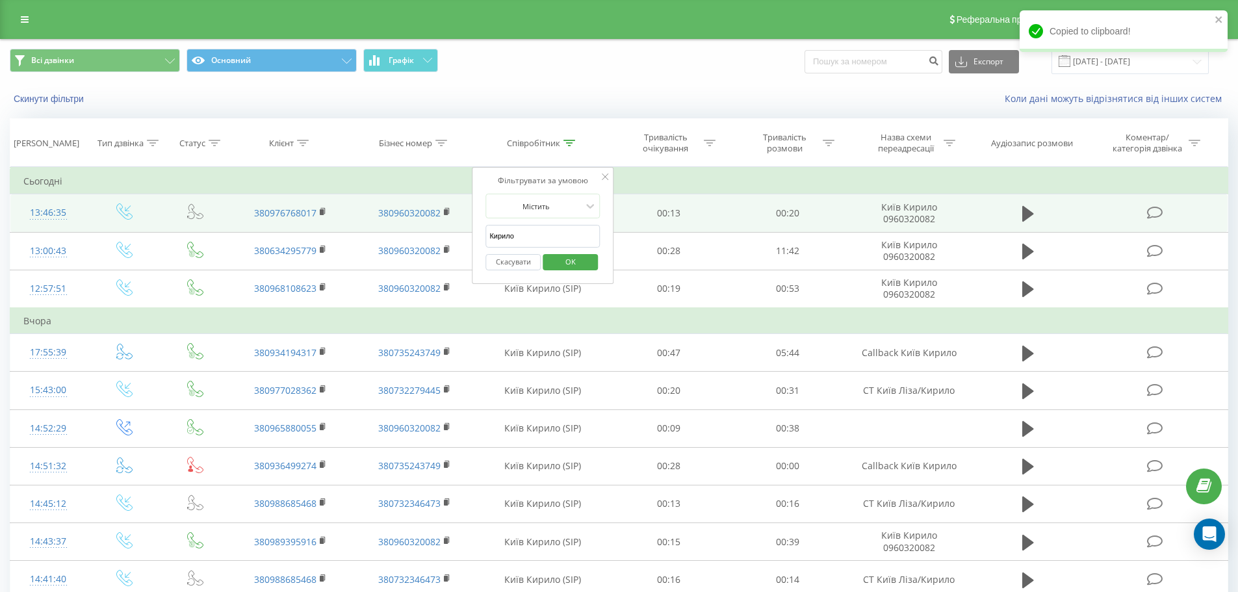
drag, startPoint x: 529, startPoint y: 236, endPoint x: 434, endPoint y: 224, distance: 95.1
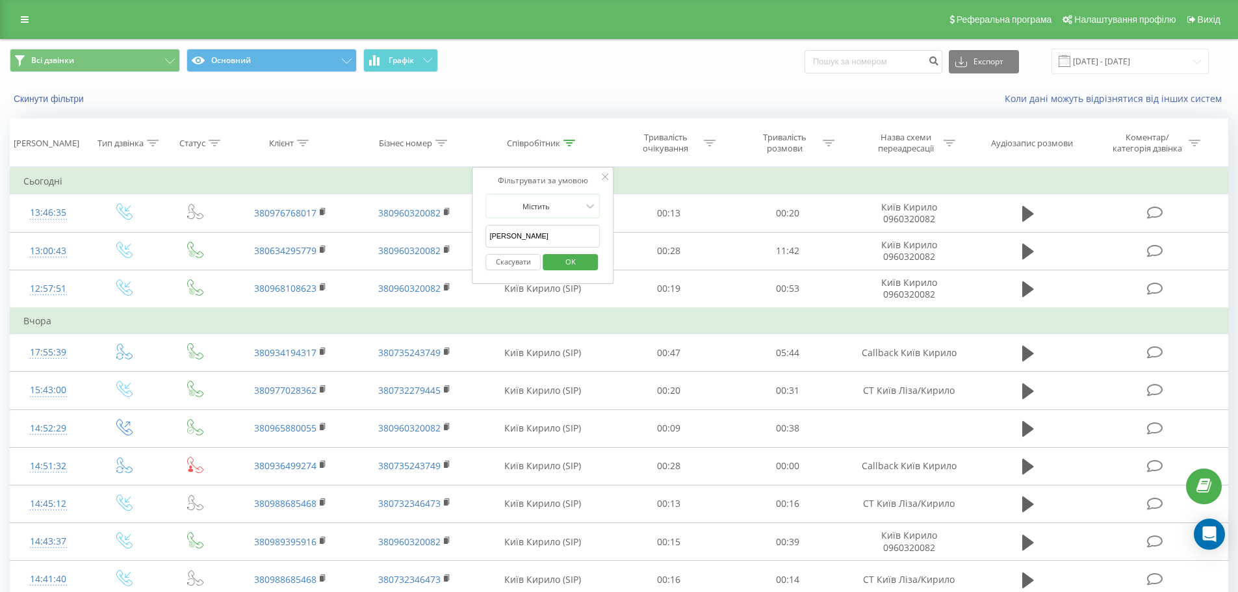
type input "Ліза"
click at [582, 267] on span "OK" at bounding box center [571, 262] width 36 height 20
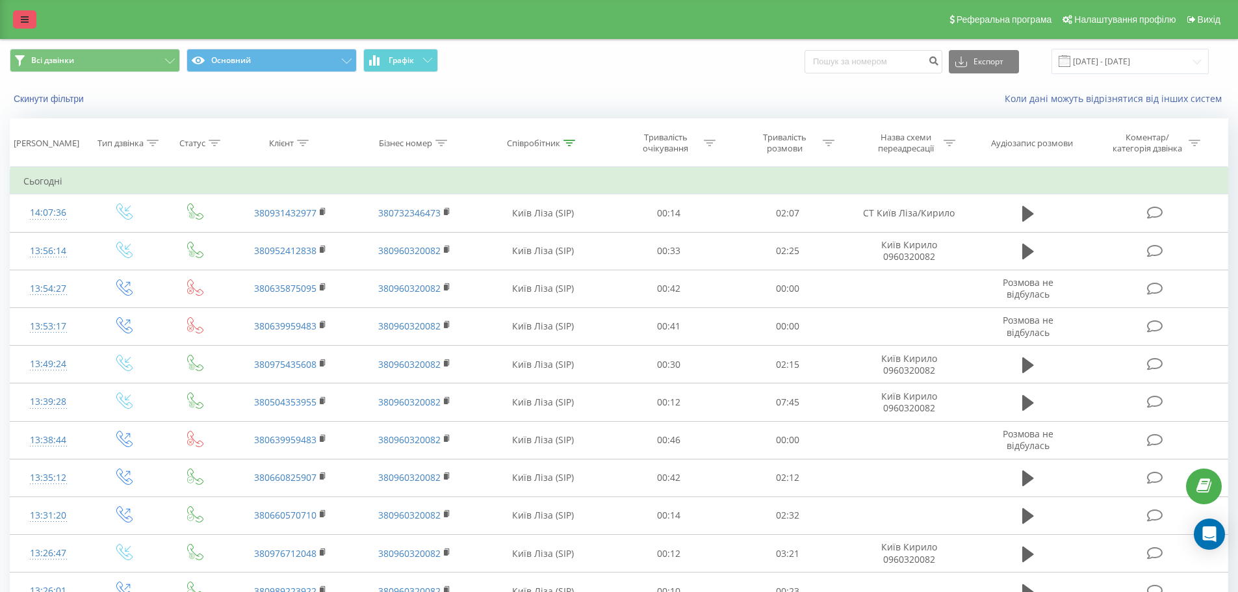
click at [25, 18] on icon at bounding box center [25, 19] width 8 height 9
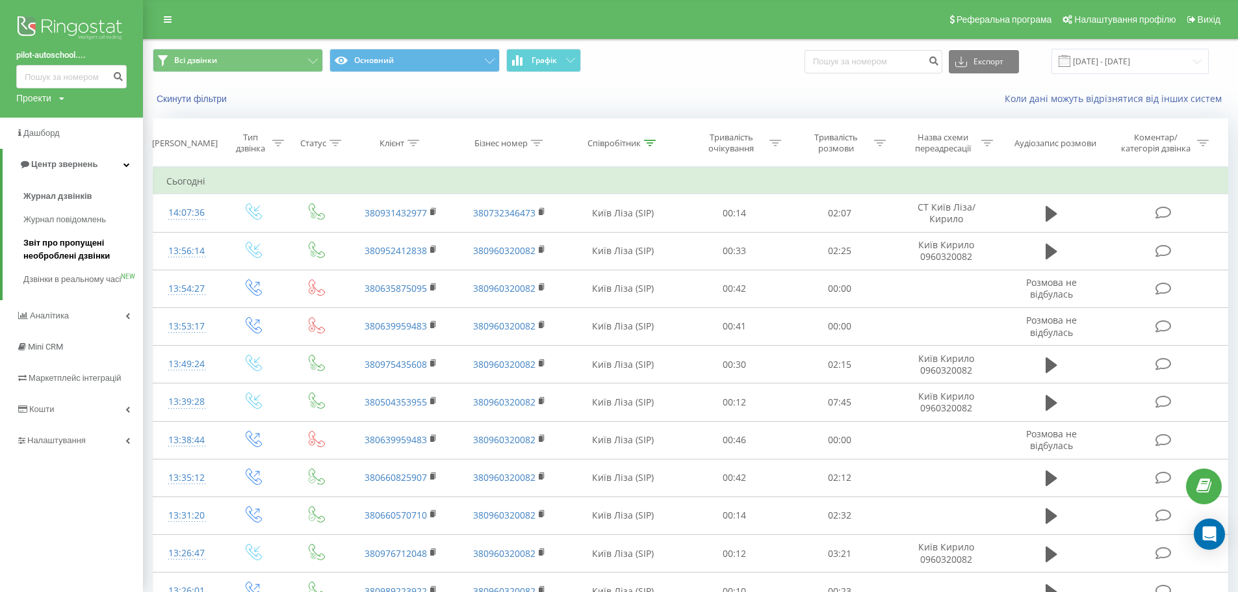
click at [64, 248] on span "Звіт про пропущені необроблені дзвінки" at bounding box center [79, 250] width 113 height 26
